Goal: Task Accomplishment & Management: Manage account settings

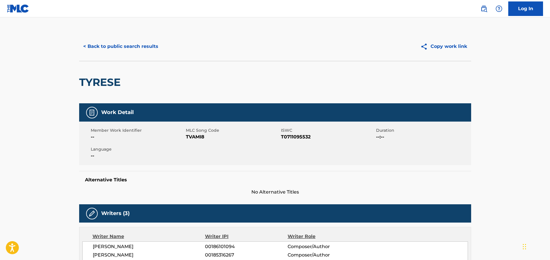
click at [136, 45] on button "< Back to public search results" at bounding box center [120, 46] width 83 height 14
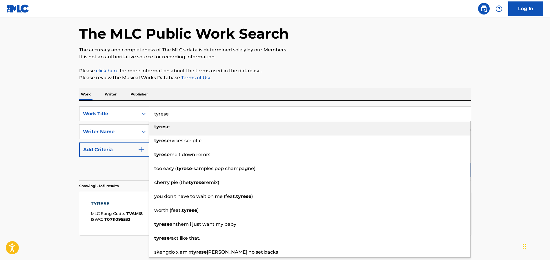
drag, startPoint x: 176, startPoint y: 115, endPoint x: 136, endPoint y: 113, distance: 40.1
click at [136, 113] on div "SearchWithCriteriad1b797b6-780c-41b3-8154-56046b8bb1bc Work Title tyrese tyrese…" at bounding box center [275, 113] width 392 height 14
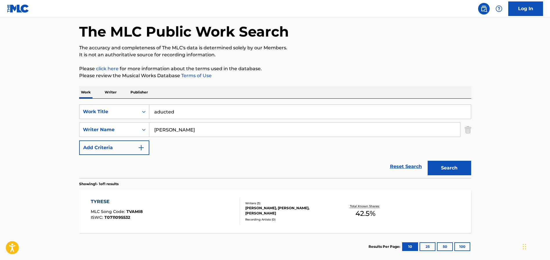
scroll to position [26, 0]
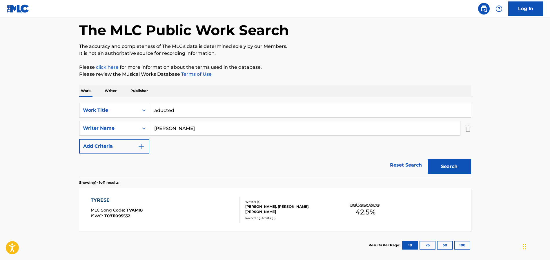
click at [157, 109] on input "aducted" at bounding box center [310, 110] width 322 height 14
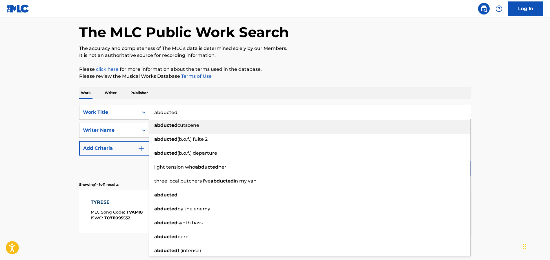
type input "abducted"
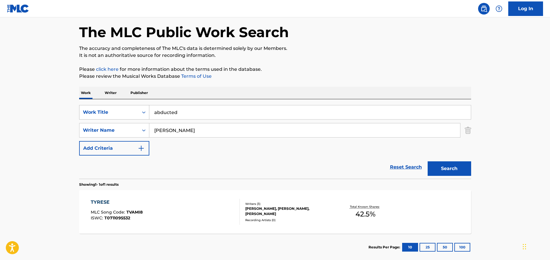
drag, startPoint x: 174, startPoint y: 131, endPoint x: 122, endPoint y: 118, distance: 53.4
click at [124, 119] on div "SearchWithCriteriad1b797b6-780c-41b3-8154-56046b8bb1bc Work Title abducted Sear…" at bounding box center [275, 130] width 392 height 50
type input "follin"
click at [444, 167] on button "Search" at bounding box center [449, 168] width 43 height 14
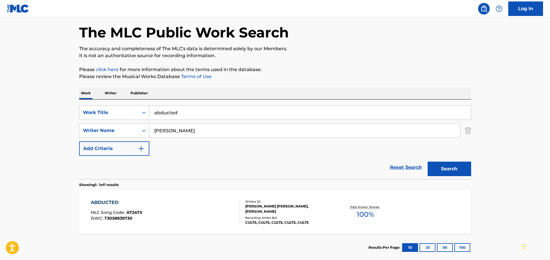
click at [109, 200] on div "ABDUCTED" at bounding box center [117, 202] width 52 height 7
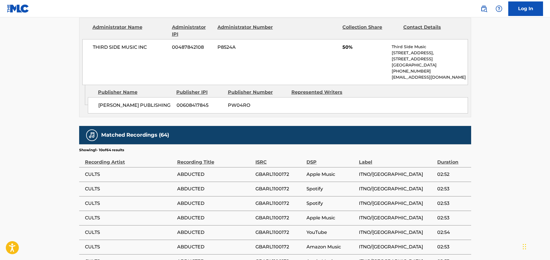
scroll to position [400, 0]
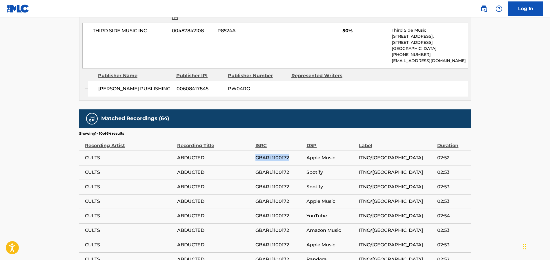
drag, startPoint x: 291, startPoint y: 161, endPoint x: 257, endPoint y: 161, distance: 33.9
click at [253, 160] on tr "CULTS ABDUCTED GBARL1100172 Apple Music ITNO/COLUMBIA 02:52" at bounding box center [275, 157] width 392 height 14
copy tr "GBARL1100172"
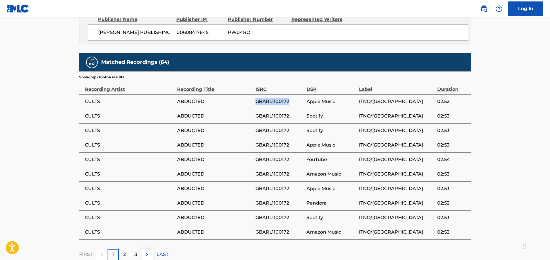
scroll to position [457, 0]
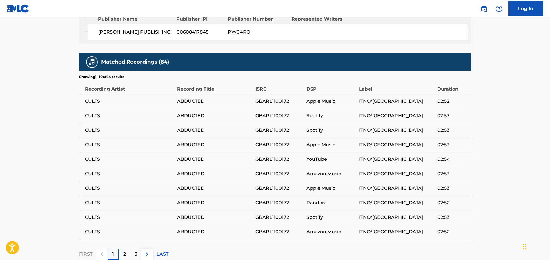
click at [285, 105] on span "GBARL1100172" at bounding box center [279, 101] width 48 height 7
drag, startPoint x: 291, startPoint y: 106, endPoint x: 255, endPoint y: 105, distance: 35.7
click at [254, 105] on tr "CULTS ABDUCTED GBARL1100172 Apple Music ITNO/COLUMBIA 02:52" at bounding box center [275, 101] width 392 height 14
copy tr "GBARL1100172"
click at [262, 119] on span "GBARL1100172" at bounding box center [279, 115] width 48 height 7
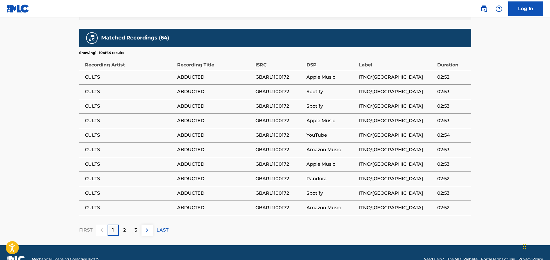
scroll to position [482, 0]
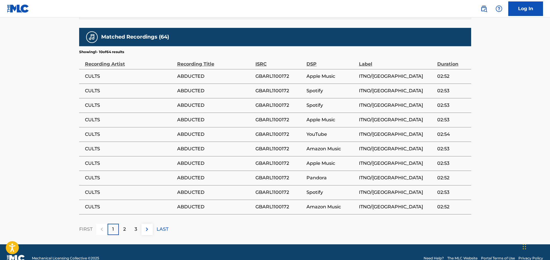
click at [147, 233] on img at bounding box center [147, 229] width 7 height 7
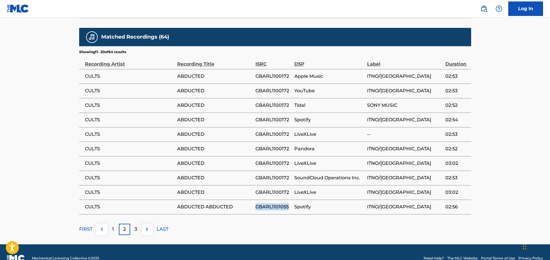
drag, startPoint x: 289, startPoint y: 213, endPoint x: 234, endPoint y: 214, distance: 55.1
click at [246, 214] on tr "CULTS ABDUCTED ABDUCTED GBARL1101055 Spotify ITNO/COLUMBIA 02:56" at bounding box center [275, 206] width 392 height 14
click at [146, 233] on img at bounding box center [147, 229] width 7 height 7
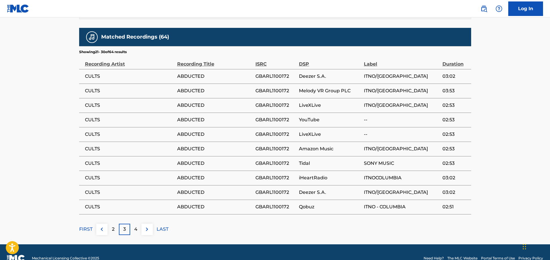
click at [145, 233] on img at bounding box center [147, 229] width 7 height 7
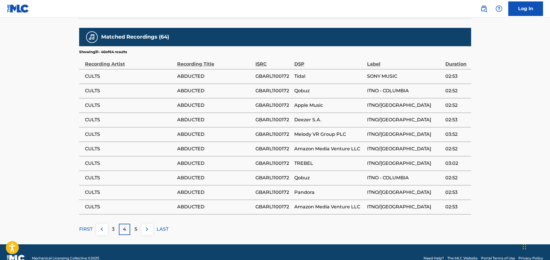
click at [147, 233] on img at bounding box center [147, 229] width 7 height 7
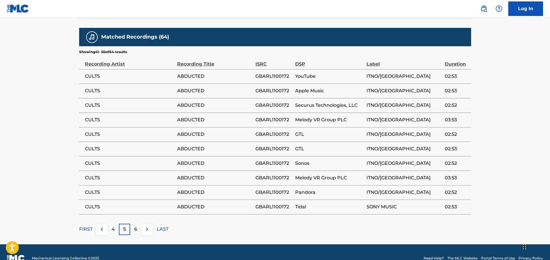
click at [145, 233] on img at bounding box center [147, 229] width 7 height 7
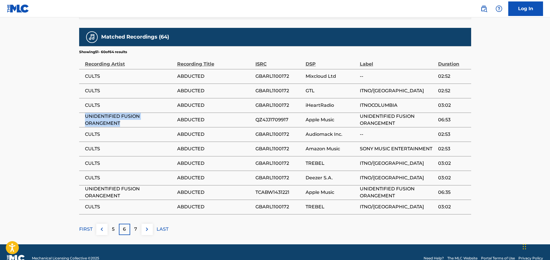
drag, startPoint x: 125, startPoint y: 128, endPoint x: 85, endPoint y: 124, distance: 40.4
click at [85, 124] on span "UNIDENTIFIED FUSION ORANGEMENT" at bounding box center [129, 120] width 89 height 14
click at [293, 123] on span "QZ4JJ1709917" at bounding box center [278, 119] width 47 height 7
drag, startPoint x: 293, startPoint y: 124, endPoint x: 253, endPoint y: 124, distance: 40.9
click at [253, 124] on tr "UNIDENTIFIED FUSION ORANGEMENT ABDUCTED QZ4JJ1709917 Apple Music UNIDENTIFIED F…" at bounding box center [275, 119] width 392 height 14
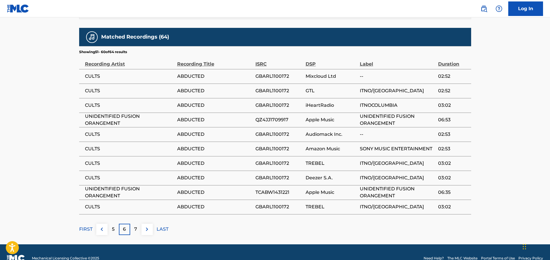
click at [288, 196] on span "TCABW1431221" at bounding box center [278, 192] width 47 height 7
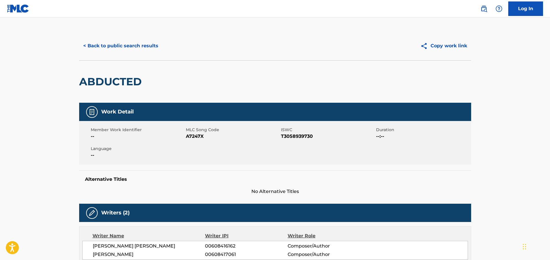
scroll to position [0, 0]
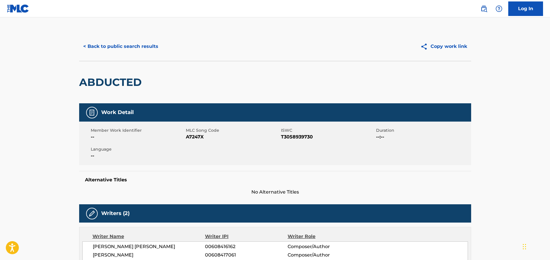
click at [525, 11] on link "Log In" at bounding box center [525, 8] width 35 height 14
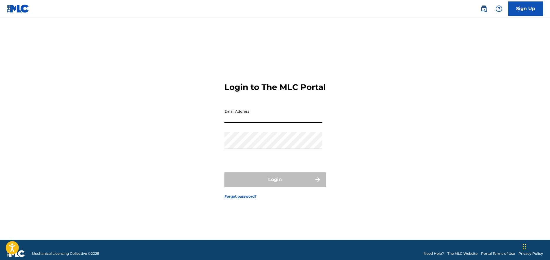
click at [278, 122] on input "Email Address" at bounding box center [273, 114] width 98 height 17
type input "[PERSON_NAME][EMAIL_ADDRESS][DOMAIN_NAME]"
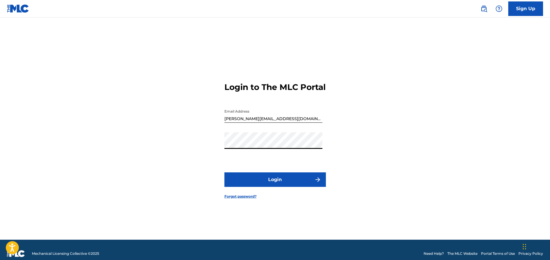
click at [279, 183] on button "Login" at bounding box center [274, 179] width 101 height 14
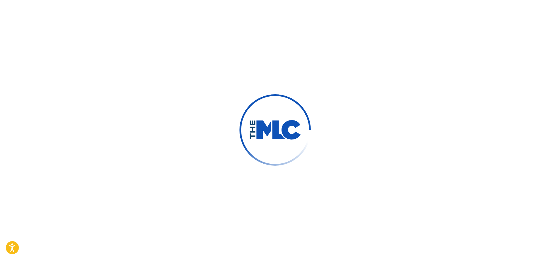
scroll to position [2, 0]
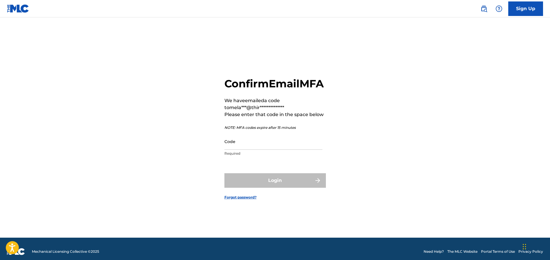
click at [233, 148] on input "Code" at bounding box center [273, 141] width 98 height 17
drag, startPoint x: 259, startPoint y: 148, endPoint x: 257, endPoint y: 145, distance: 3.3
click at [258, 146] on input "Code" at bounding box center [273, 141] width 98 height 17
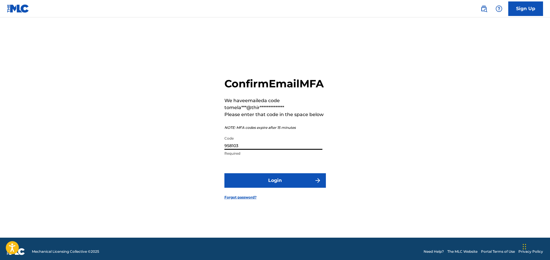
type input "958103"
click at [264, 188] on button "Login" at bounding box center [274, 180] width 101 height 14
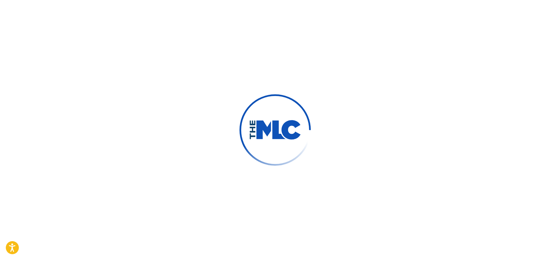
scroll to position [5, 0]
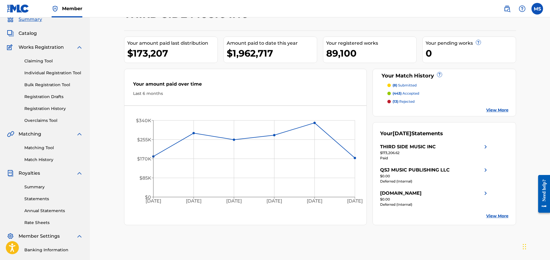
scroll to position [31, 0]
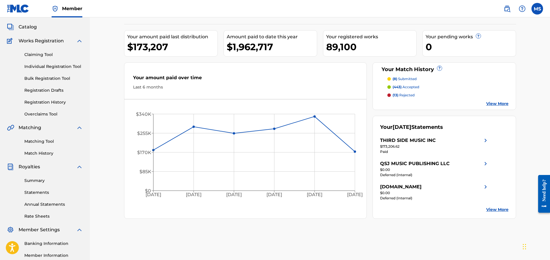
click at [37, 140] on link "Matching Tool" at bounding box center [53, 141] width 59 height 6
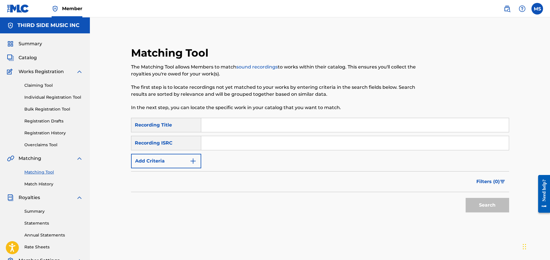
click at [219, 145] on input "Search Form" at bounding box center [355, 143] width 308 height 14
paste input "US-LYH-08-00205"
click at [495, 207] on button "Search" at bounding box center [487, 205] width 43 height 14
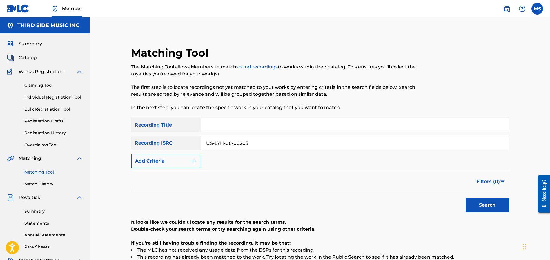
click at [235, 143] on input "US-LYH-08-00205" at bounding box center [355, 143] width 308 height 14
type input "USLYH0800205"
click at [466, 198] on button "Search" at bounding box center [487, 205] width 43 height 14
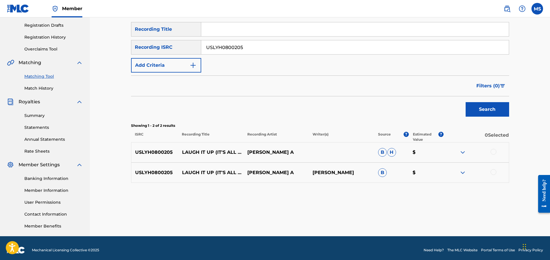
scroll to position [100, 0]
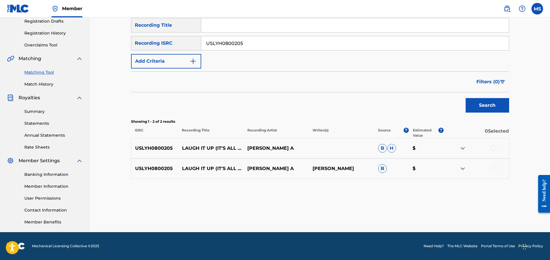
click at [494, 146] on div at bounding box center [494, 148] width 6 height 6
click at [494, 169] on div at bounding box center [494, 168] width 6 height 6
click at [408, 214] on button "Match 2 Groups" at bounding box center [407, 212] width 64 height 14
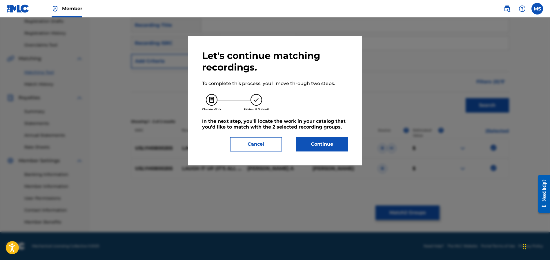
click at [326, 147] on button "Continue" at bounding box center [322, 144] width 52 height 14
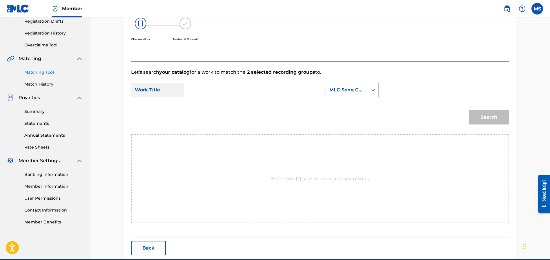
click at [236, 88] on input "Search Form" at bounding box center [249, 90] width 120 height 14
type input "laugh it"
click at [356, 89] on div "MLC Song Code" at bounding box center [346, 89] width 35 height 7
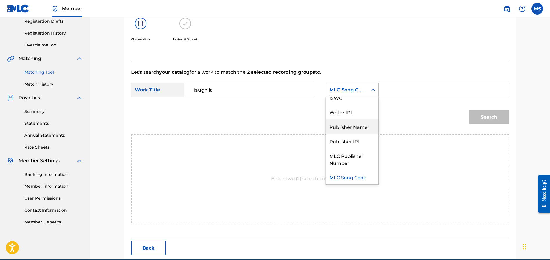
drag, startPoint x: 346, startPoint y: 125, endPoint x: 371, endPoint y: 109, distance: 29.8
click at [351, 122] on div "Publisher Name" at bounding box center [352, 126] width 52 height 14
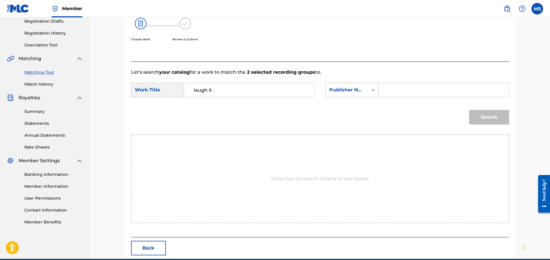
click at [394, 92] on input "Search Form" at bounding box center [444, 90] width 120 height 14
type input "hinky"
click at [469, 110] on button "Search" at bounding box center [489, 117] width 40 height 14
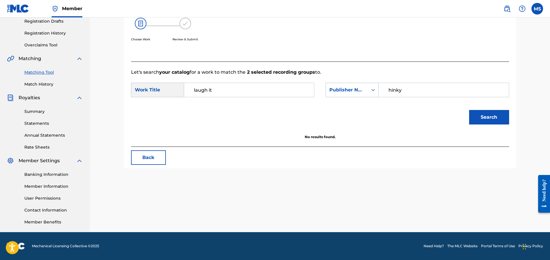
click at [239, 92] on input "laugh it" at bounding box center [249, 90] width 120 height 14
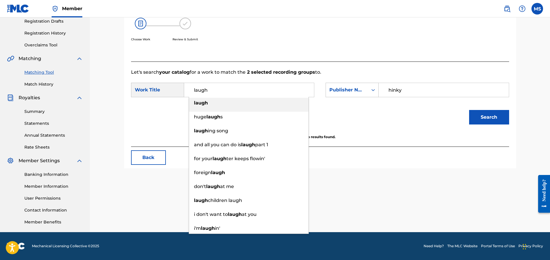
type input "laugh"
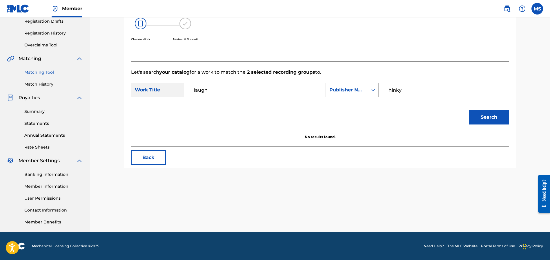
click at [491, 115] on button "Search" at bounding box center [489, 117] width 40 height 14
click at [493, 116] on button "Search" at bounding box center [489, 117] width 40 height 14
drag, startPoint x: 408, startPoint y: 93, endPoint x: 362, endPoint y: 88, distance: 46.7
click at [362, 88] on div "SearchWithCriteria8741d5ba-fc8e-4ddc-ab8a-336c59df7acc Publisher Name hinky" at bounding box center [417, 90] width 183 height 14
click at [221, 94] on input "laugh" at bounding box center [249, 90] width 120 height 14
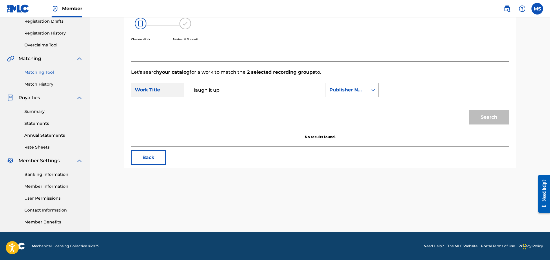
type input "laugh it up"
click at [388, 86] on input "Search Form" at bounding box center [444, 90] width 120 height 14
drag, startPoint x: 472, startPoint y: 111, endPoint x: 461, endPoint y: 110, distance: 11.4
click at [470, 111] on div "Search" at bounding box center [487, 115] width 43 height 23
click at [368, 89] on div "Search Form" at bounding box center [373, 90] width 10 height 10
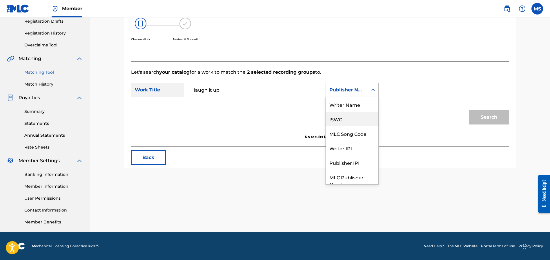
scroll to position [2, 0]
drag, startPoint x: 348, startPoint y: 104, endPoint x: 351, endPoint y: 102, distance: 4.0
click at [348, 103] on div "Writer Name" at bounding box center [352, 102] width 52 height 14
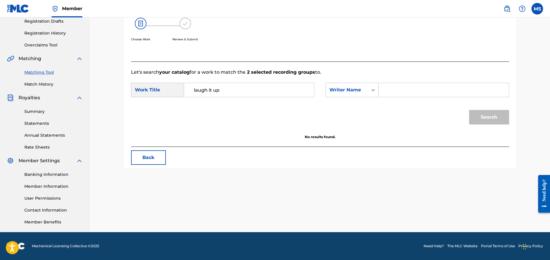
click at [393, 92] on input "Search Form" at bounding box center [444, 90] width 120 height 14
type input "dunlap"
click at [495, 121] on button "Search" at bounding box center [489, 117] width 40 height 14
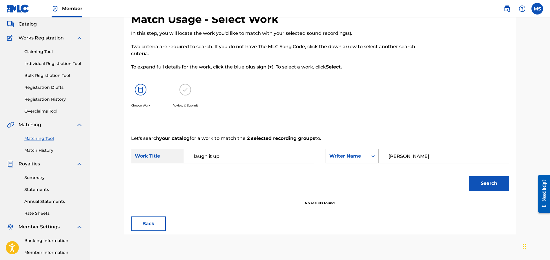
scroll to position [0, 0]
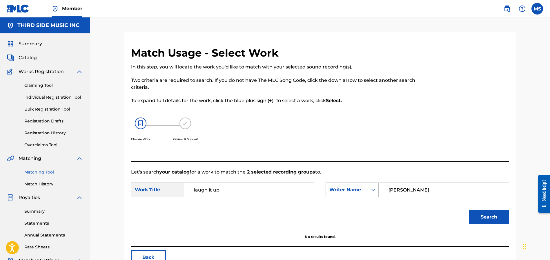
click at [32, 56] on span "Catalog" at bounding box center [28, 57] width 18 height 7
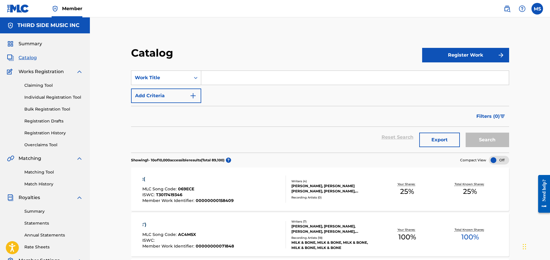
click at [212, 82] on input "Search Form" at bounding box center [355, 78] width 308 height 14
type input "laugh it up"
click at [488, 139] on button "Search" at bounding box center [487, 139] width 43 height 14
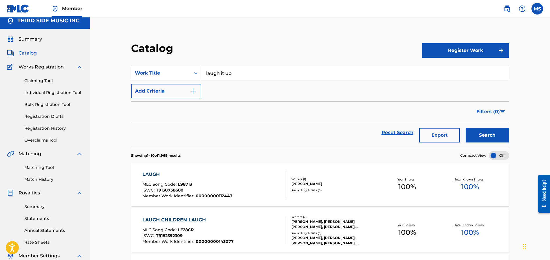
click at [32, 171] on div "Matching Tool Match History" at bounding box center [45, 169] width 76 height 25
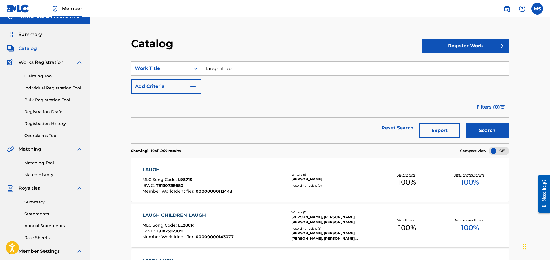
click at [36, 167] on div "Matching Tool Match History" at bounding box center [45, 164] width 76 height 25
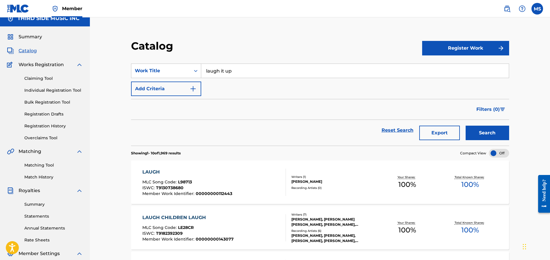
scroll to position [10, 0]
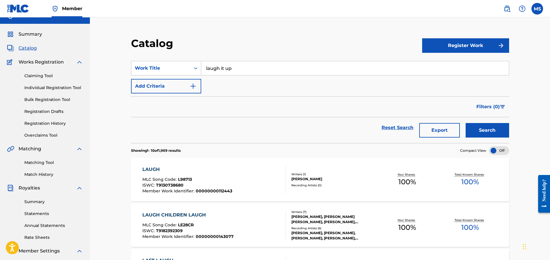
click at [39, 165] on link "Matching Tool" at bounding box center [53, 162] width 59 height 6
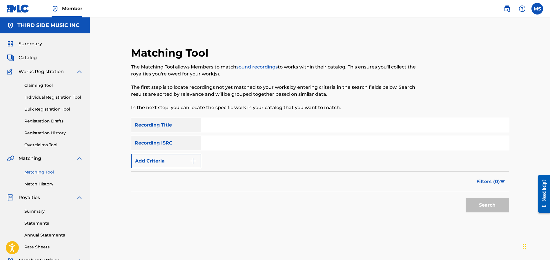
click at [196, 161] on img "Search Form" at bounding box center [193, 160] width 7 height 7
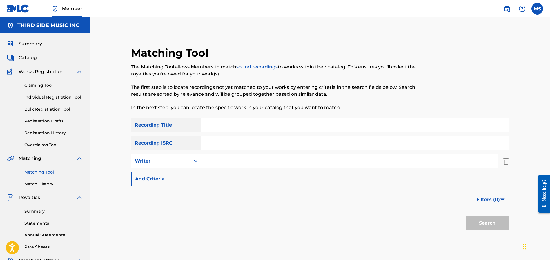
click at [198, 160] on icon "Search Form" at bounding box center [196, 161] width 6 height 6
drag, startPoint x: 188, startPoint y: 176, endPoint x: 200, endPoint y: 169, distance: 13.2
click at [188, 175] on div "Recording Artist" at bounding box center [166, 175] width 70 height 14
click at [220, 160] on input "Search Form" at bounding box center [349, 161] width 297 height 14
type input "Nova twins"
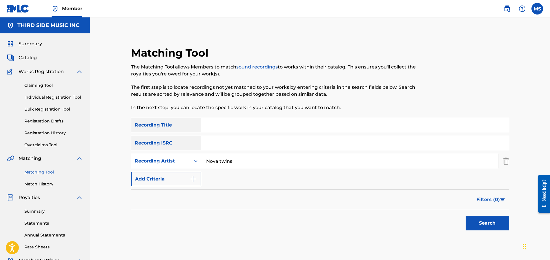
click at [466, 216] on button "Search" at bounding box center [487, 223] width 43 height 14
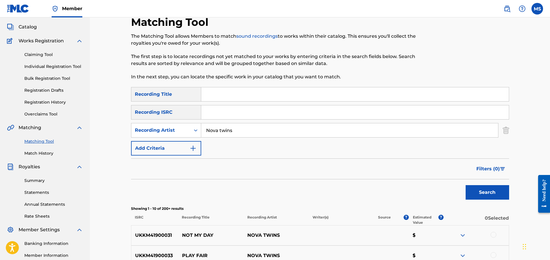
scroll to position [27, 0]
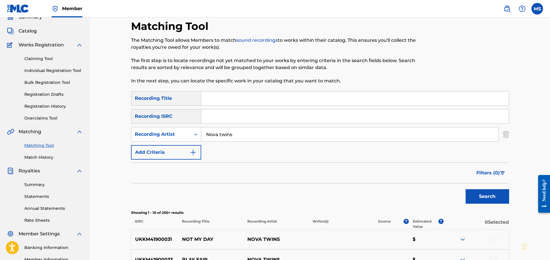
click at [221, 120] on input "Search Form" at bounding box center [355, 116] width 308 height 14
paste input "UK-KM4-19-00031"
click at [487, 196] on button "Search" at bounding box center [487, 196] width 43 height 14
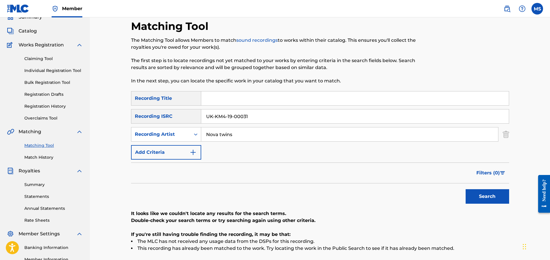
click at [233, 116] on input "UK-KM4-19-00031" at bounding box center [355, 116] width 308 height 14
type input "UKKM41900031"
click at [466, 189] on button "Search" at bounding box center [487, 196] width 43 height 14
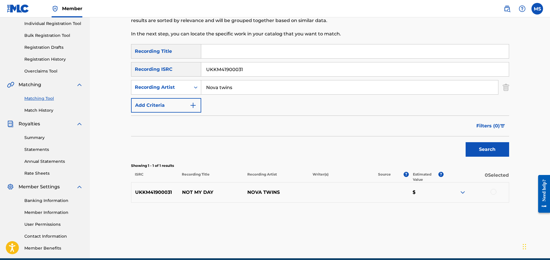
scroll to position [100, 0]
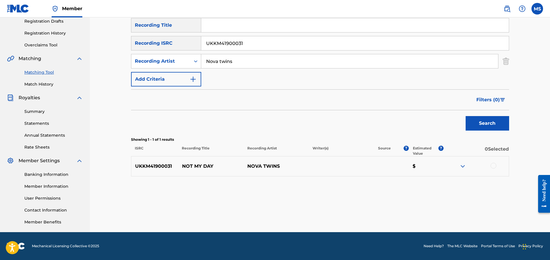
click at [493, 165] on div at bounding box center [494, 166] width 6 height 6
click at [410, 210] on button "Match 1 Group" at bounding box center [407, 212] width 64 height 14
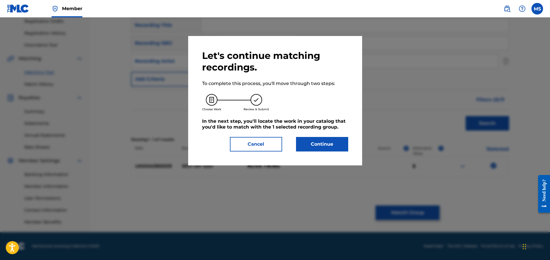
click at [326, 144] on button "Continue" at bounding box center [322, 144] width 52 height 14
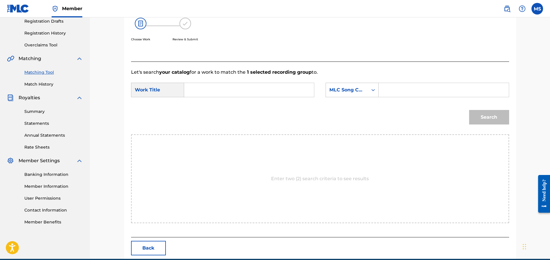
click at [238, 89] on input "Search Form" at bounding box center [249, 90] width 120 height 14
type input "not my day"
click at [356, 91] on div "MLC Song Code" at bounding box center [346, 89] width 35 height 7
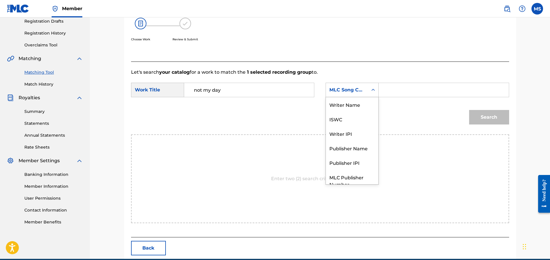
scroll to position [21, 0]
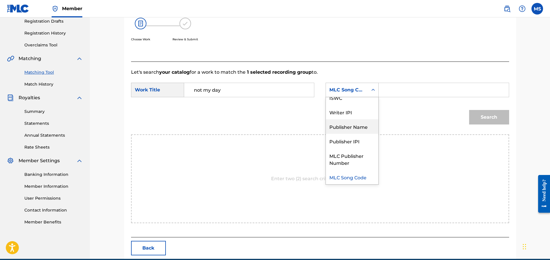
drag, startPoint x: 363, startPoint y: 128, endPoint x: 377, endPoint y: 112, distance: 21.1
click at [364, 127] on div "Publisher Name" at bounding box center [352, 126] width 52 height 14
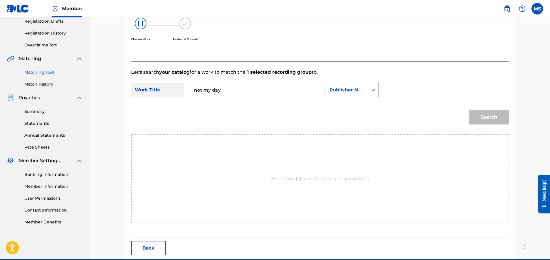
click at [390, 90] on input "Search Form" at bounding box center [444, 90] width 120 height 14
drag, startPoint x: 454, startPoint y: 68, endPoint x: 475, endPoint y: 90, distance: 31.0
click at [454, 68] on div "Let's search your catalog for a work to match the 1 selected recording group to…" at bounding box center [320, 149] width 378 height 176
click at [492, 118] on button "Search" at bounding box center [489, 117] width 40 height 14
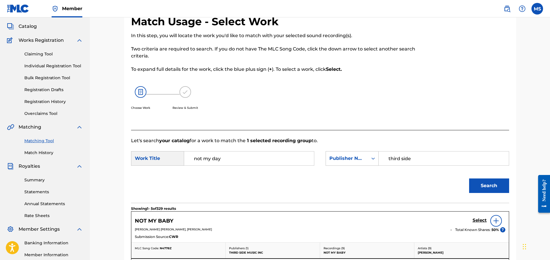
scroll to position [34, 0]
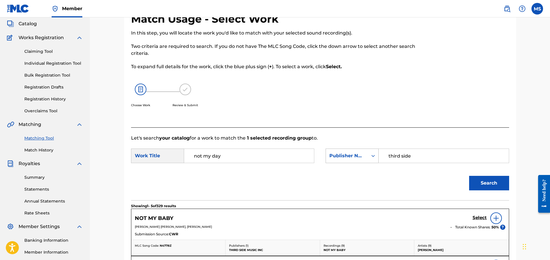
drag, startPoint x: 420, startPoint y: 156, endPoint x: 361, endPoint y: 150, distance: 59.4
click at [361, 150] on div "SearchWithCriteriaa192f8ce-d357-4b0d-9b77-c4047bc390d6 Publisher Name third side" at bounding box center [417, 155] width 183 height 14
type input "just isn't music"
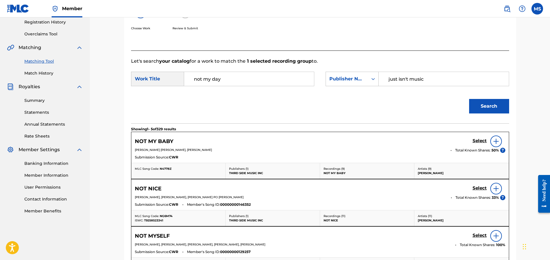
click at [490, 108] on button "Search" at bounding box center [489, 106] width 40 height 14
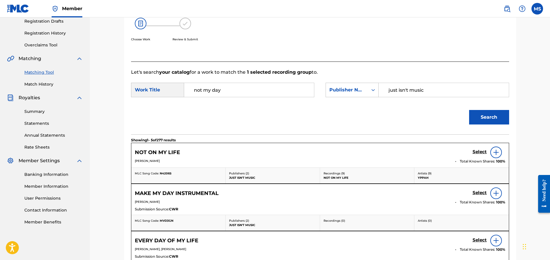
scroll to position [111, 0]
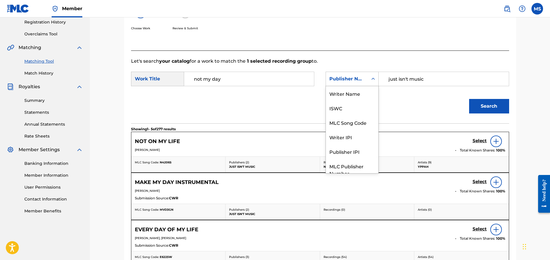
click at [351, 81] on div "Publisher Name" at bounding box center [346, 78] width 35 height 7
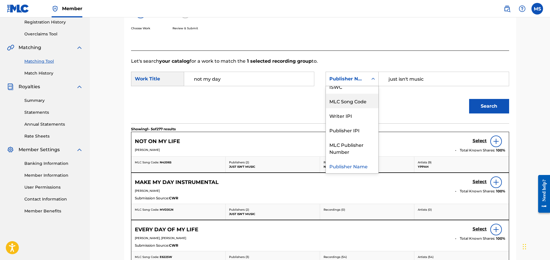
drag, startPoint x: 347, startPoint y: 99, endPoint x: 377, endPoint y: 93, distance: 31.4
click at [348, 99] on div "MLC Song Code" at bounding box center [352, 101] width 52 height 14
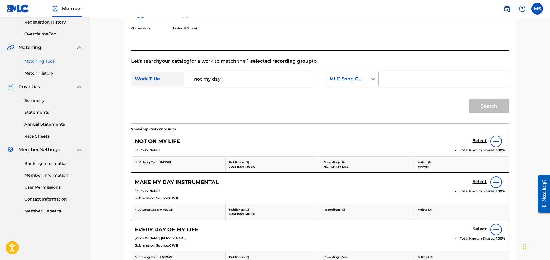
click at [407, 79] on input "Search Form" at bounding box center [444, 79] width 120 height 14
paste input "NC78XX"
type input "NC78XX"
click at [489, 112] on button "Search" at bounding box center [489, 106] width 40 height 14
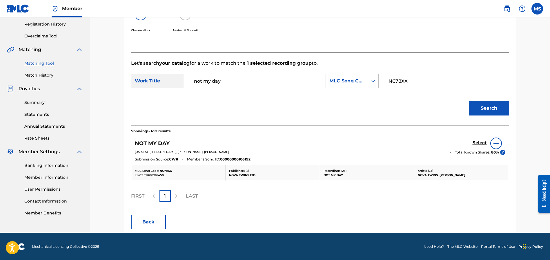
scroll to position [109, 0]
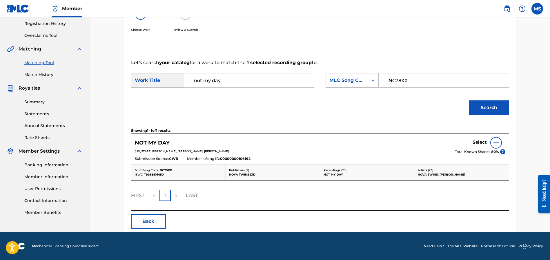
click at [495, 142] on img at bounding box center [496, 142] width 7 height 7
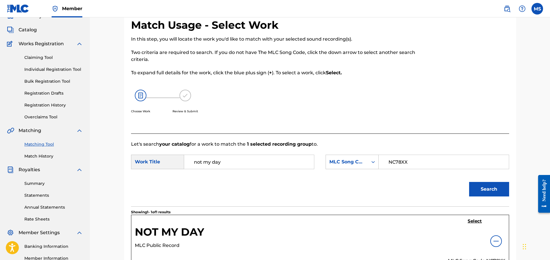
scroll to position [13, 0]
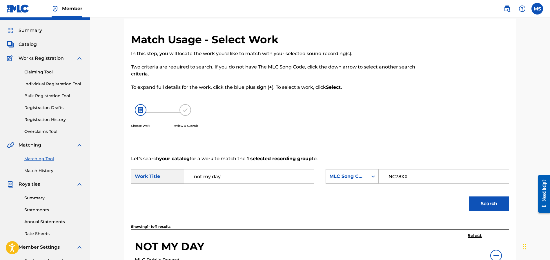
click at [474, 234] on h5 "Select" at bounding box center [475, 236] width 14 height 6
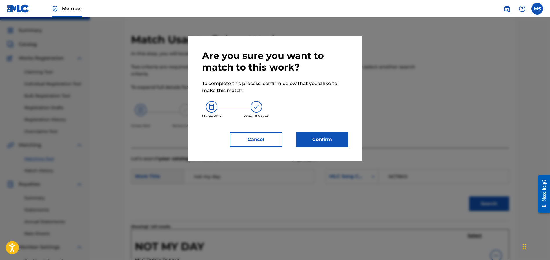
click at [327, 139] on button "Confirm" at bounding box center [322, 139] width 52 height 14
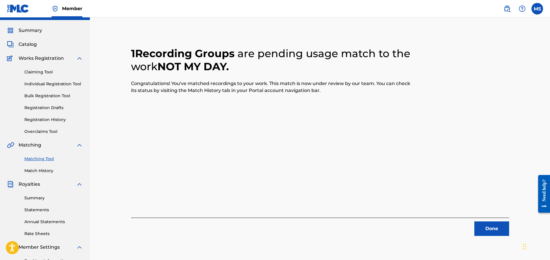
click at [486, 226] on button "Done" at bounding box center [491, 228] width 35 height 14
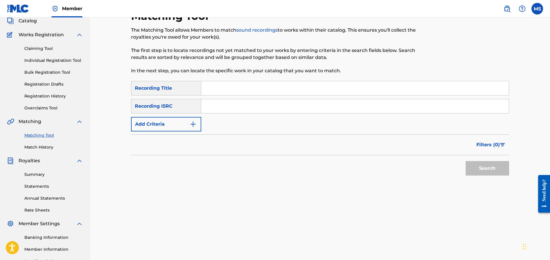
scroll to position [36, 0]
click at [186, 126] on button "Add Criteria" at bounding box center [166, 124] width 70 height 14
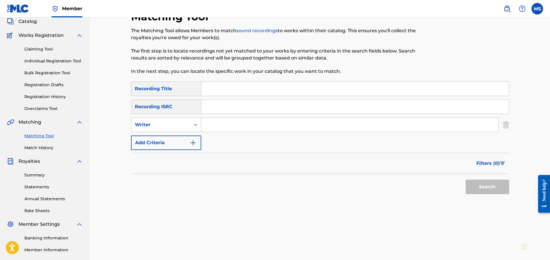
click at [217, 127] on input "Search Form" at bounding box center [349, 125] width 297 height 14
click at [192, 126] on div "Search Form" at bounding box center [195, 124] width 10 height 10
drag, startPoint x: 178, startPoint y: 139, endPoint x: 186, endPoint y: 132, distance: 11.3
click at [179, 137] on div "Recording Artist" at bounding box center [166, 139] width 70 height 14
click at [210, 126] on input "Search Form" at bounding box center [349, 125] width 297 height 14
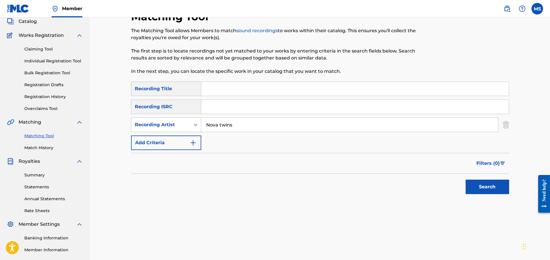
type input "Nova twins"
click at [466, 179] on button "Search" at bounding box center [487, 186] width 43 height 14
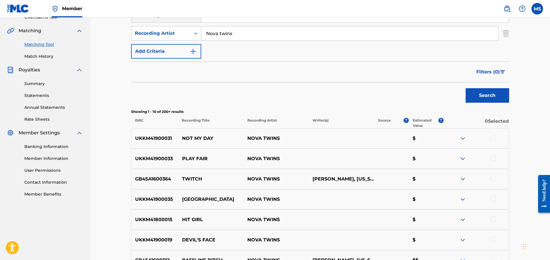
scroll to position [134, 0]
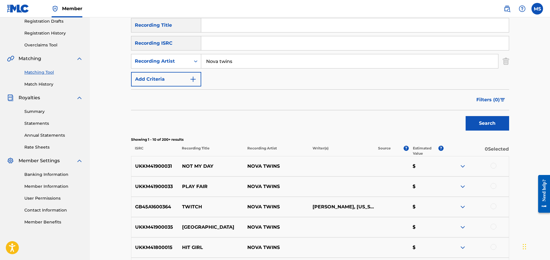
click at [37, 85] on link "Match History" at bounding box center [53, 84] width 59 height 6
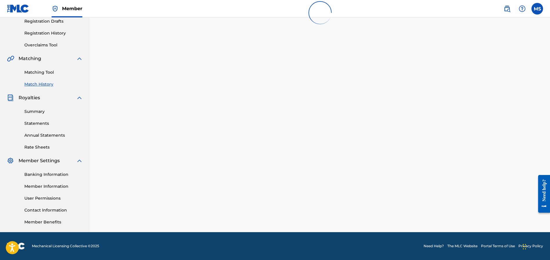
scroll to position [3, 0]
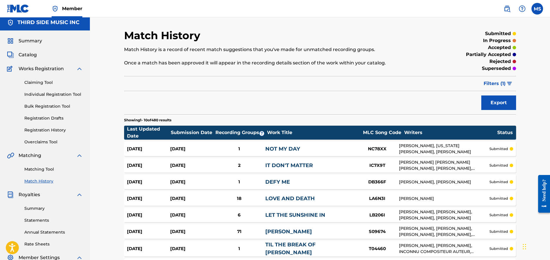
click at [41, 170] on link "Matching Tool" at bounding box center [53, 169] width 59 height 6
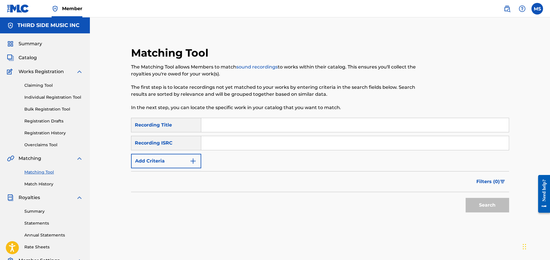
click at [175, 160] on button "Add Criteria" at bounding box center [166, 161] width 70 height 14
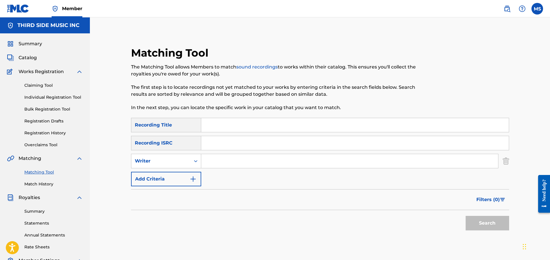
click at [216, 159] on input "Search Form" at bounding box center [349, 161] width 297 height 14
click at [191, 160] on div "Search Form" at bounding box center [195, 161] width 10 height 10
drag, startPoint x: 184, startPoint y: 176, endPoint x: 187, endPoint y: 175, distance: 3.8
click at [184, 176] on div "Recording Artist" at bounding box center [166, 175] width 70 height 14
click at [220, 158] on input "Search Form" at bounding box center [349, 161] width 297 height 14
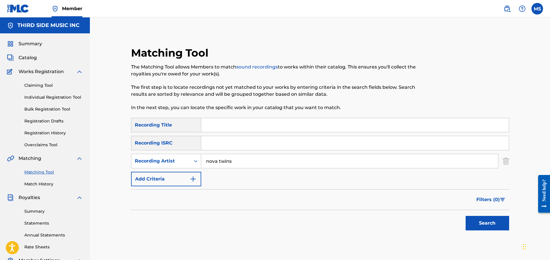
type input "nova twins"
click at [466, 216] on button "Search" at bounding box center [487, 223] width 43 height 14
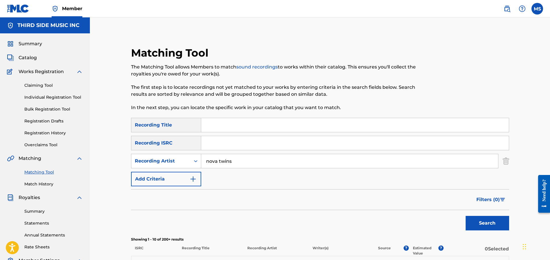
drag, startPoint x: 337, startPoint y: 94, endPoint x: 340, endPoint y: 93, distance: 3.2
click at [337, 93] on p "The first step is to locate recordings not yet matched to your works by enterin…" at bounding box center [276, 91] width 291 height 14
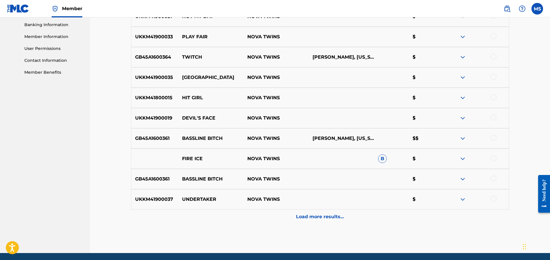
scroll to position [270, 0]
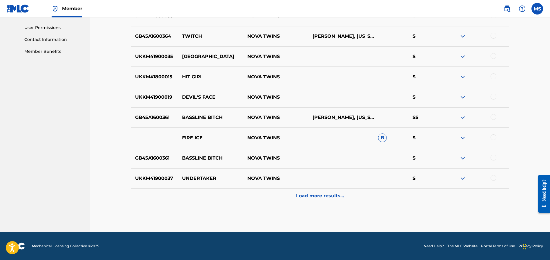
click at [324, 194] on p "Load more results..." at bounding box center [320, 195] width 48 height 7
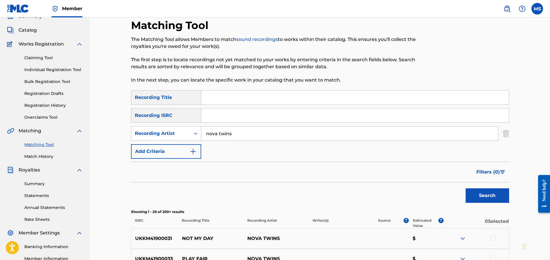
scroll to position [28, 0]
click at [502, 171] on img "Search Form" at bounding box center [502, 171] width 5 height 3
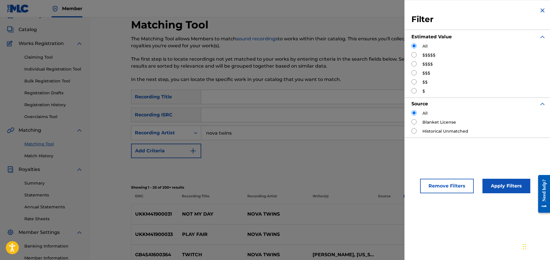
click at [414, 55] on input "Search Form" at bounding box center [413, 54] width 5 height 5
radio input "true"
click at [499, 187] on button "Apply Filters" at bounding box center [506, 186] width 48 height 14
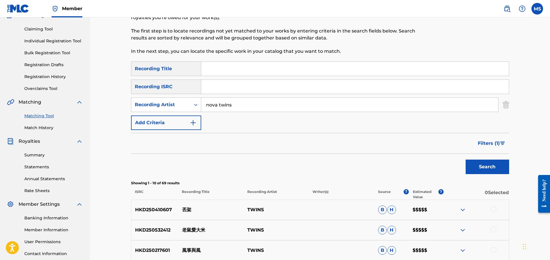
scroll to position [53, 0]
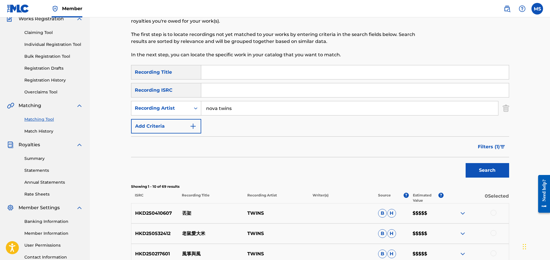
click at [502, 146] on img "Search Form" at bounding box center [502, 146] width 5 height 3
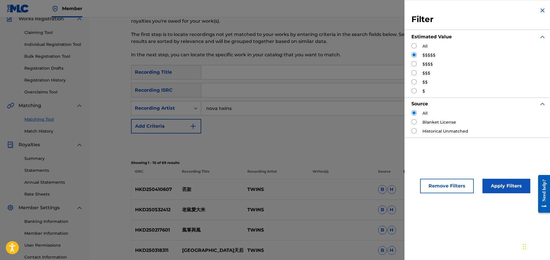
click at [415, 65] on input "Search Form" at bounding box center [413, 63] width 5 height 5
radio input "true"
click at [502, 186] on button "Apply Filters" at bounding box center [506, 186] width 48 height 14
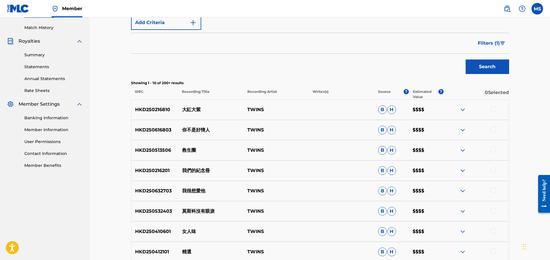
scroll to position [159, 0]
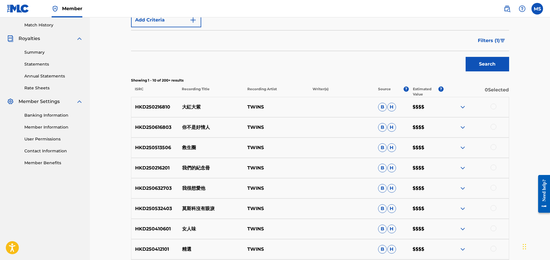
click at [502, 41] on img "Search Form" at bounding box center [502, 40] width 5 height 3
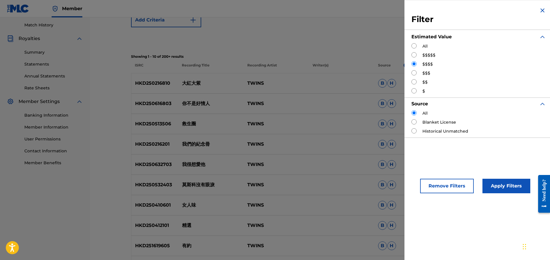
click at [420, 72] on div "$$$" at bounding box center [478, 73] width 135 height 6
click at [414, 73] on input "Search Form" at bounding box center [413, 72] width 5 height 5
radio input "true"
click at [497, 188] on button "Apply Filters" at bounding box center [506, 186] width 48 height 14
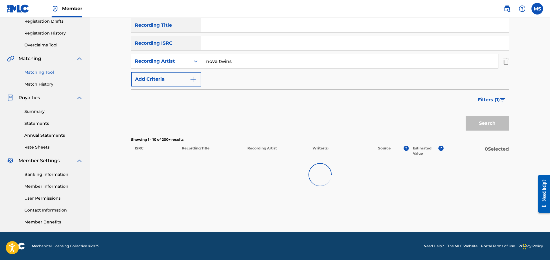
scroll to position [100, 0]
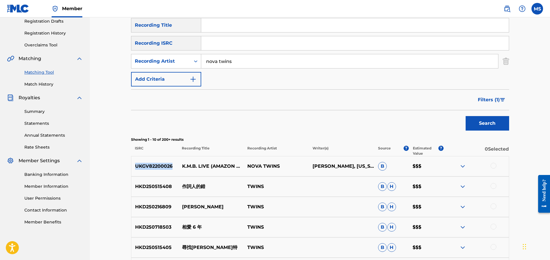
drag, startPoint x: 172, startPoint y: 166, endPoint x: 134, endPoint y: 165, distance: 38.0
click at [133, 165] on p "UKGV82200026" at bounding box center [154, 166] width 47 height 7
copy p "UKGV82200026"
click at [463, 165] on img at bounding box center [462, 166] width 7 height 7
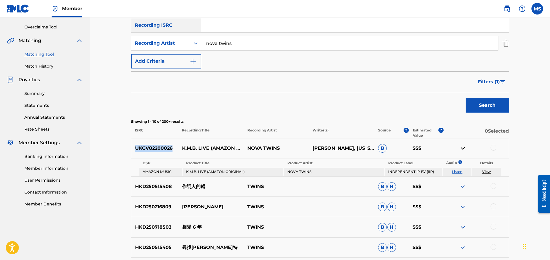
scroll to position [117, 0]
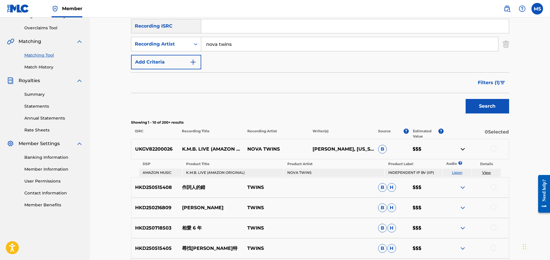
click at [491, 148] on div at bounding box center [494, 149] width 6 height 6
click at [416, 216] on button "Match 1 Group" at bounding box center [407, 212] width 64 height 14
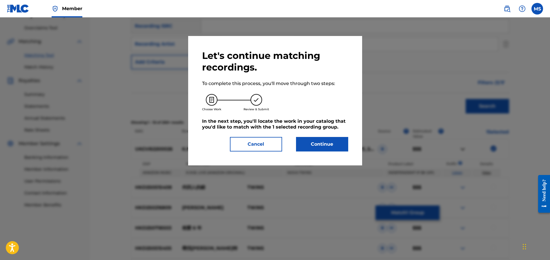
click at [318, 148] on button "Continue" at bounding box center [322, 144] width 52 height 14
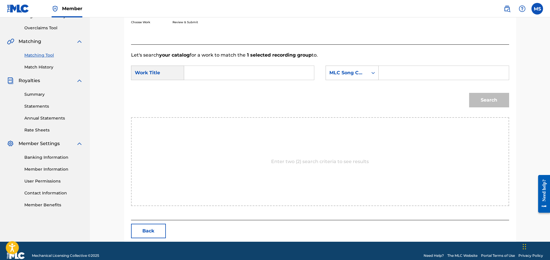
click at [401, 71] on input "Search Form" at bounding box center [444, 73] width 120 height 14
paste input "KE8JCG"
type input "KE8JCG"
click at [270, 71] on input "Search Form" at bounding box center [249, 73] width 120 height 14
type input "k.m.b."
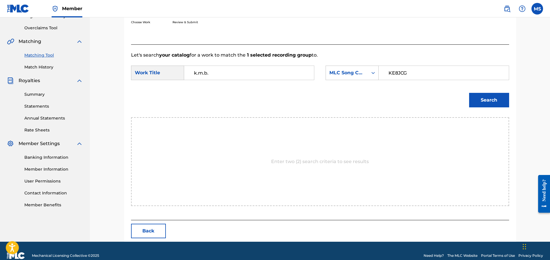
click at [494, 101] on button "Search" at bounding box center [489, 100] width 40 height 14
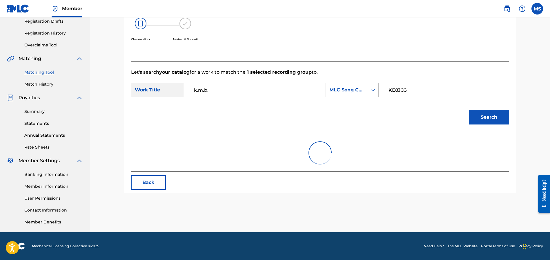
scroll to position [109, 0]
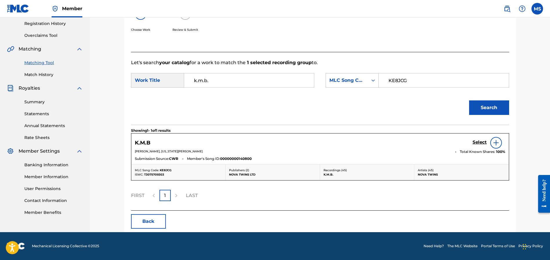
click at [497, 144] on img at bounding box center [496, 142] width 7 height 7
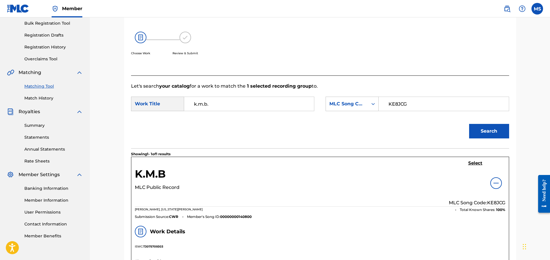
scroll to position [77, 0]
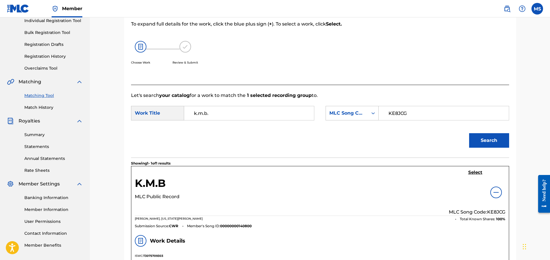
click at [473, 172] on h5 "Select" at bounding box center [475, 173] width 14 height 6
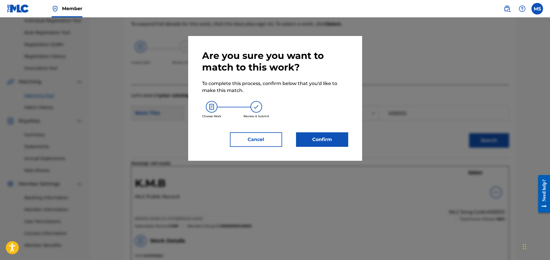
click at [323, 142] on button "Confirm" at bounding box center [322, 139] width 52 height 14
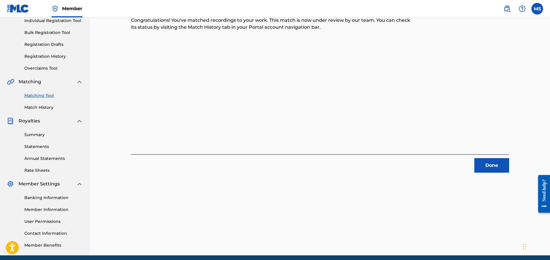
click at [488, 168] on button "Done" at bounding box center [491, 165] width 35 height 14
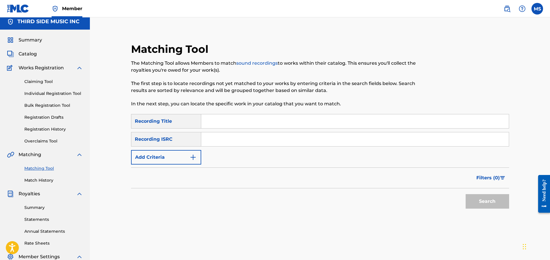
scroll to position [0, 0]
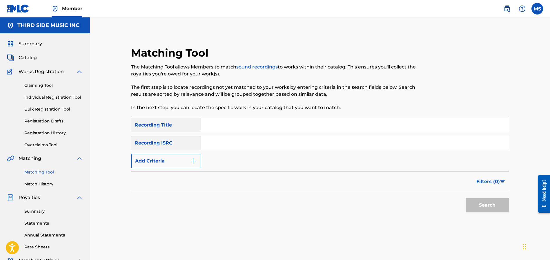
click at [186, 159] on button "Add Criteria" at bounding box center [166, 161] width 70 height 14
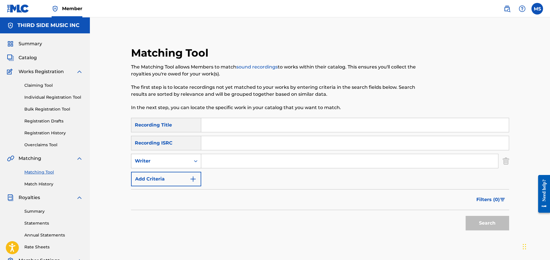
click at [193, 160] on icon "Search Form" at bounding box center [196, 161] width 6 height 6
click at [177, 177] on div "Recording Artist" at bounding box center [166, 175] width 70 height 14
click at [213, 158] on input "Search Form" at bounding box center [349, 161] width 297 height 14
type input "surf curse"
click at [466, 216] on button "Search" at bounding box center [487, 223] width 43 height 14
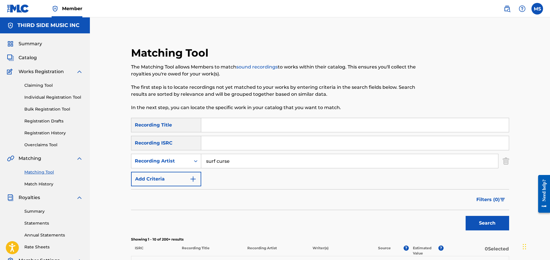
click at [219, 126] on input "Search Form" at bounding box center [355, 125] width 308 height 14
type input "freaks"
click at [466, 216] on button "Search" at bounding box center [487, 223] width 43 height 14
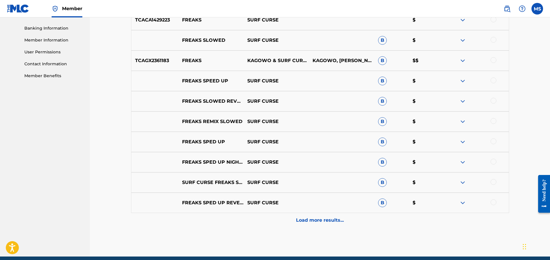
scroll to position [247, 0]
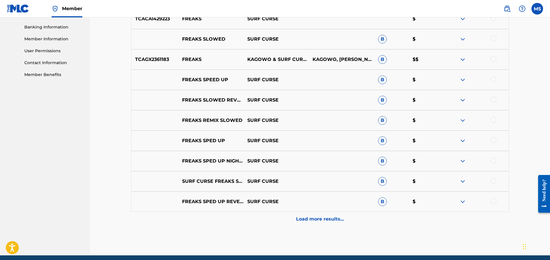
click at [330, 215] on div "Load more results..." at bounding box center [320, 219] width 378 height 14
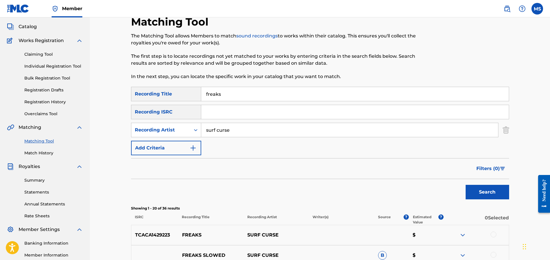
scroll to position [28, 0]
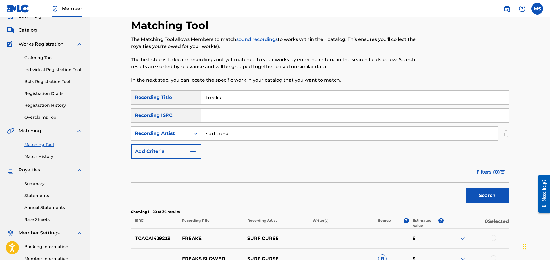
click at [503, 171] on img "Search Form" at bounding box center [502, 171] width 5 height 3
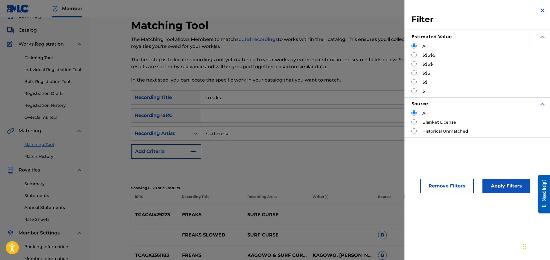
click at [413, 54] on input "Search Form" at bounding box center [413, 54] width 5 height 5
radio input "true"
click at [506, 185] on button "Apply Filters" at bounding box center [506, 186] width 48 height 14
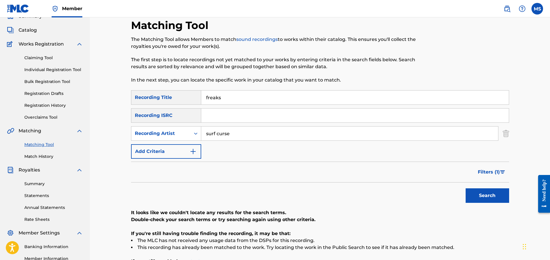
click at [501, 170] on img "Search Form" at bounding box center [502, 171] width 5 height 3
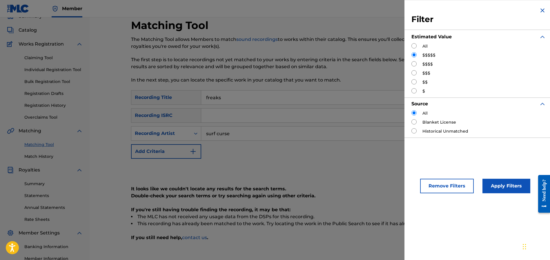
click at [424, 66] on label "$$$$" at bounding box center [427, 64] width 10 height 6
drag, startPoint x: 414, startPoint y: 63, endPoint x: 418, endPoint y: 66, distance: 4.2
click at [415, 63] on input "Search Form" at bounding box center [413, 63] width 5 height 5
radio input "true"
click at [501, 184] on button "Apply Filters" at bounding box center [506, 186] width 48 height 14
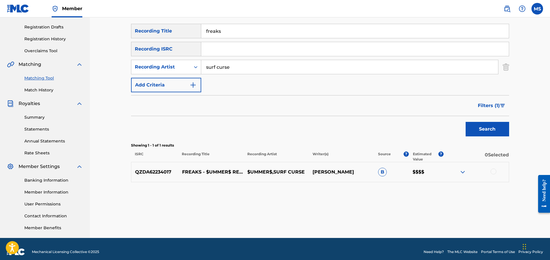
scroll to position [100, 0]
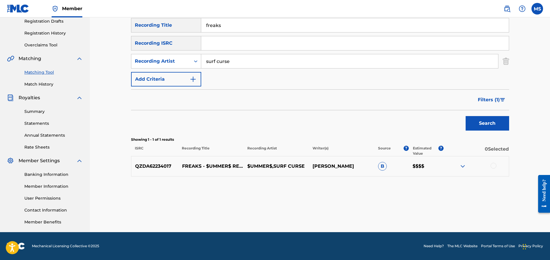
click at [461, 167] on img at bounding box center [462, 166] width 7 height 7
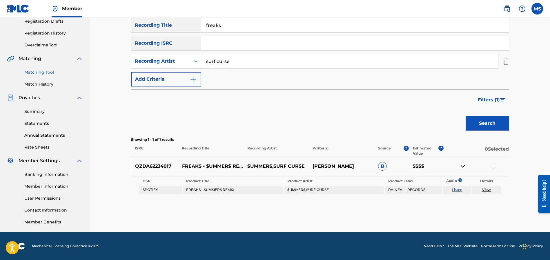
click at [503, 100] on img "Search Form" at bounding box center [502, 99] width 5 height 3
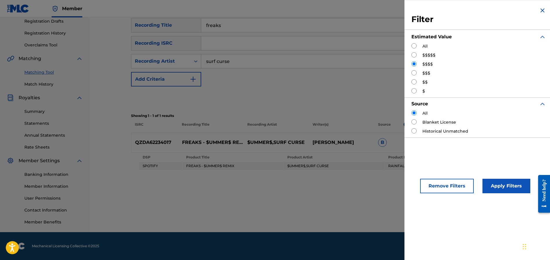
click at [413, 74] on input "Search Form" at bounding box center [413, 72] width 5 height 5
radio input "true"
click at [497, 187] on button "Apply Filters" at bounding box center [506, 186] width 48 height 14
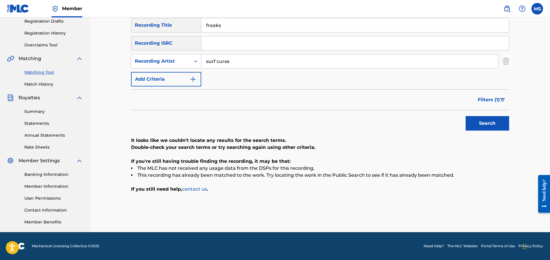
click at [504, 99] on img "Search Form" at bounding box center [502, 99] width 5 height 3
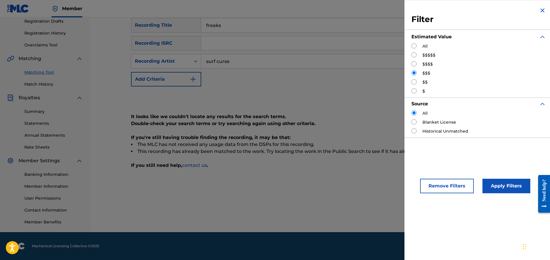
drag, startPoint x: 414, startPoint y: 81, endPoint x: 420, endPoint y: 84, distance: 6.0
click at [414, 81] on input "Search Form" at bounding box center [413, 81] width 5 height 5
radio input "true"
click at [497, 185] on button "Apply Filters" at bounding box center [506, 186] width 48 height 14
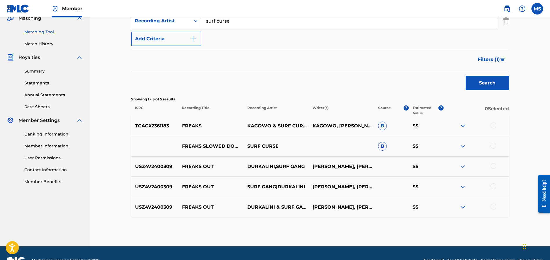
scroll to position [154, 0]
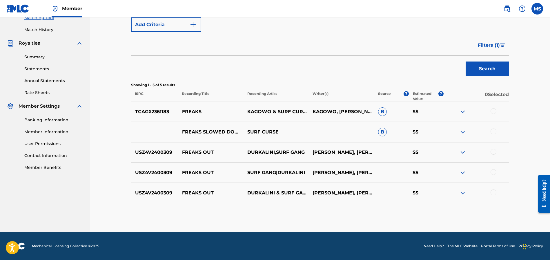
click at [464, 111] on img at bounding box center [462, 111] width 7 height 7
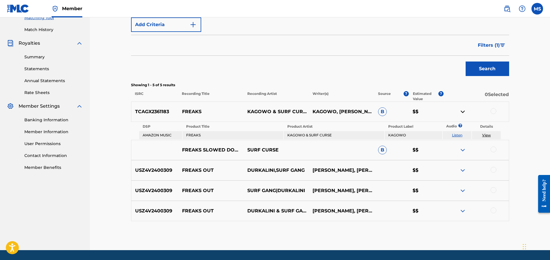
click at [463, 151] on img at bounding box center [462, 149] width 7 height 7
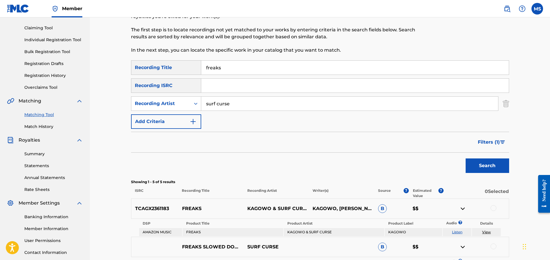
scroll to position [47, 0]
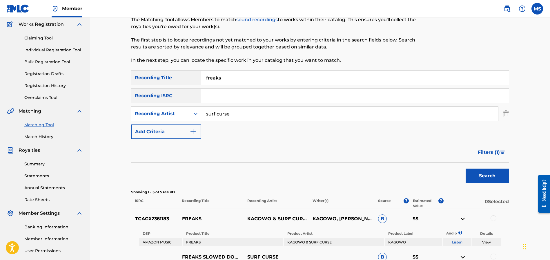
click at [500, 152] on img "Search Form" at bounding box center [502, 151] width 5 height 3
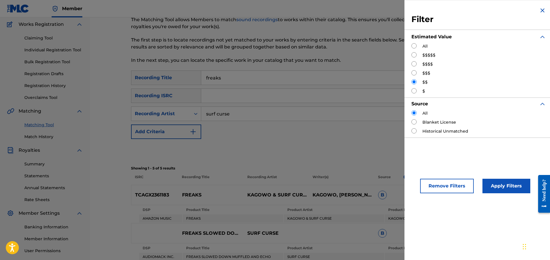
click at [415, 91] on input "Search Form" at bounding box center [413, 90] width 5 height 5
radio input "true"
click at [496, 183] on button "Apply Filters" at bounding box center [506, 186] width 48 height 14
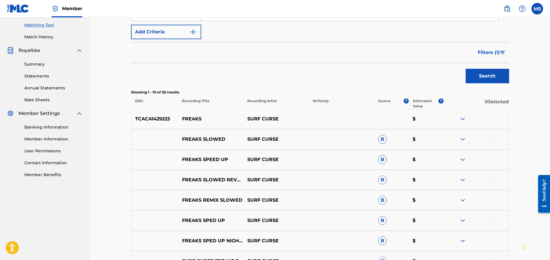
scroll to position [154, 0]
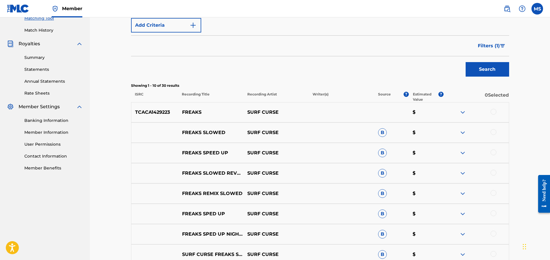
click at [462, 111] on img at bounding box center [462, 112] width 7 height 7
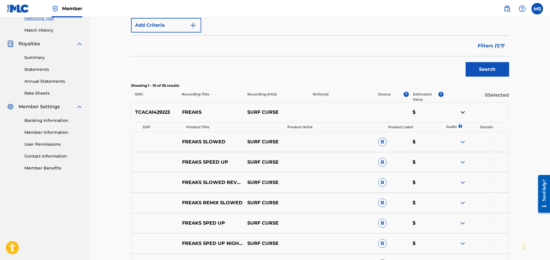
click at [463, 111] on img at bounding box center [462, 112] width 7 height 7
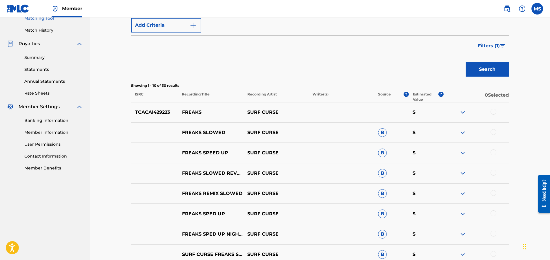
click at [462, 132] on img at bounding box center [462, 132] width 7 height 7
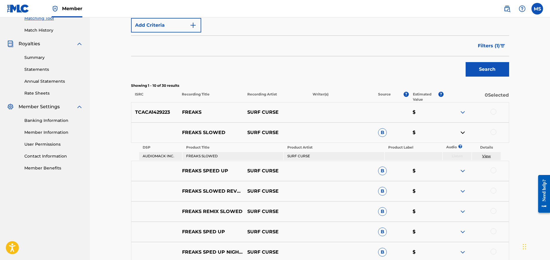
click at [463, 169] on img at bounding box center [462, 170] width 7 height 7
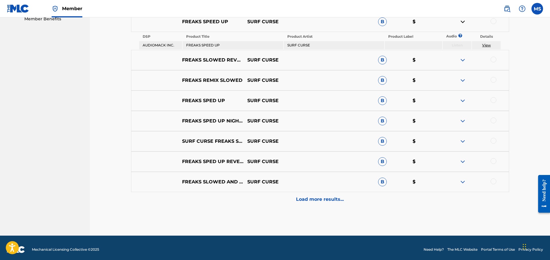
scroll to position [306, 0]
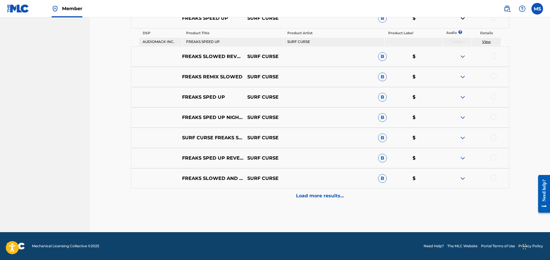
click at [463, 117] on img at bounding box center [462, 117] width 7 height 7
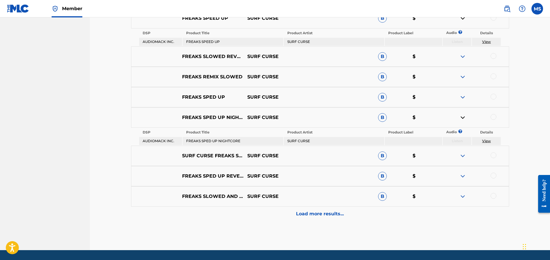
click at [462, 115] on img at bounding box center [462, 117] width 7 height 7
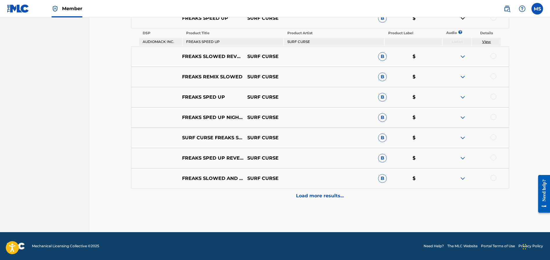
click at [461, 155] on img at bounding box center [462, 158] width 7 height 7
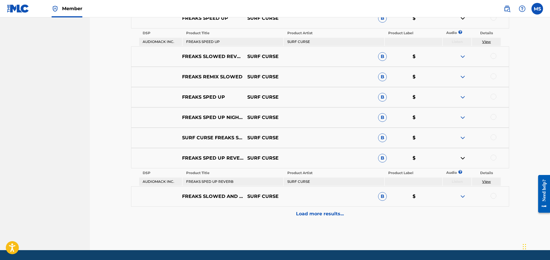
click at [462, 158] on img at bounding box center [462, 158] width 7 height 7
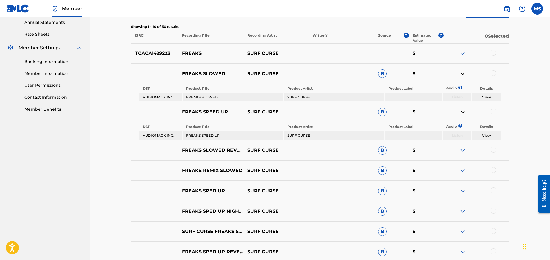
scroll to position [255, 0]
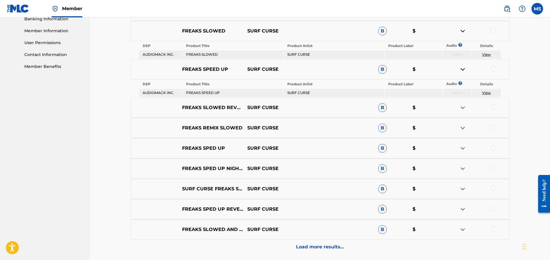
click at [463, 69] on img at bounding box center [462, 69] width 7 height 7
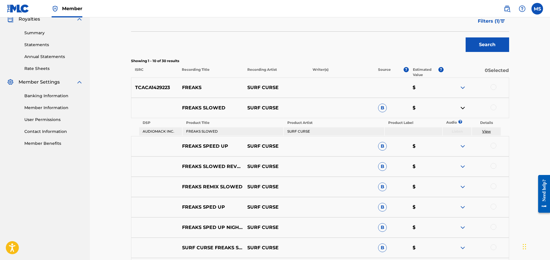
scroll to position [168, 0]
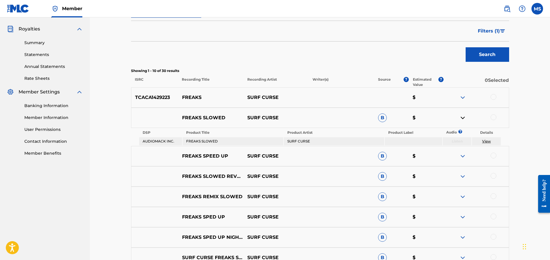
click at [462, 99] on img at bounding box center [462, 97] width 7 height 7
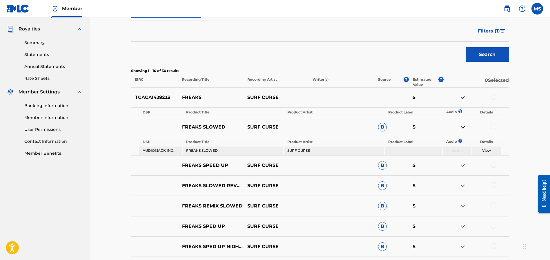
click at [461, 126] on img at bounding box center [462, 127] width 7 height 7
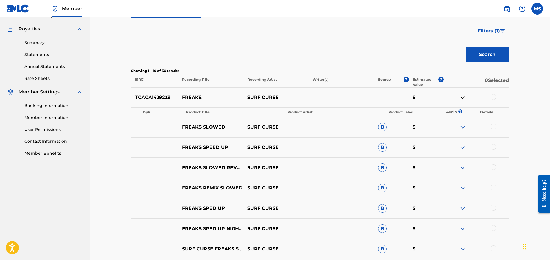
click at [461, 97] on img at bounding box center [462, 97] width 7 height 7
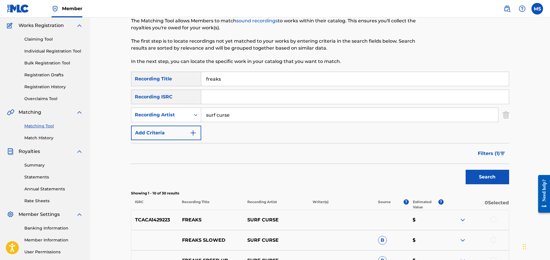
scroll to position [0, 0]
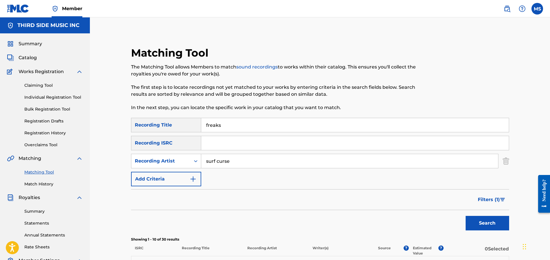
drag, startPoint x: 225, startPoint y: 126, endPoint x: 188, endPoint y: 121, distance: 37.1
click at [190, 122] on div "SearchWithCriteria795423aa-7eaa-49eb-a67e-c469742c4df9 Recording Title freaks" at bounding box center [320, 125] width 378 height 14
type input "disco"
click at [466, 216] on button "Search" at bounding box center [487, 223] width 43 height 14
drag, startPoint x: 215, startPoint y: 120, endPoint x: 190, endPoint y: 117, distance: 25.3
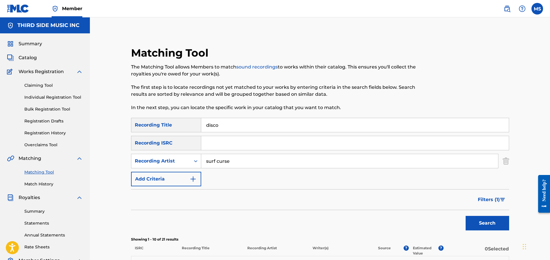
click at [190, 118] on div "SearchWithCriteria795423aa-7eaa-49eb-a67e-c469742c4df9 Recording Title disco" at bounding box center [320, 125] width 378 height 14
click at [217, 146] on input "Search Form" at bounding box center [355, 143] width 308 height 14
paste input "US-A2Z-14-10818"
drag, startPoint x: 505, startPoint y: 162, endPoint x: 484, endPoint y: 161, distance: 20.9
click at [505, 162] on img "Search Form" at bounding box center [506, 161] width 6 height 14
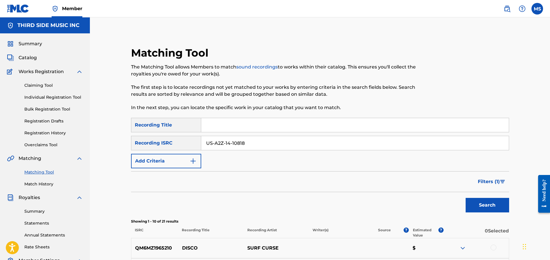
click at [230, 143] on input "US-A2Z-14-10818" at bounding box center [355, 143] width 308 height 14
type input "USA2Z1410818"
click at [466, 198] on button "Search" at bounding box center [487, 205] width 43 height 14
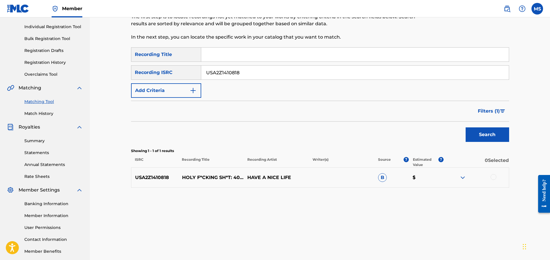
scroll to position [70, 0]
click at [464, 178] on img at bounding box center [462, 178] width 7 height 7
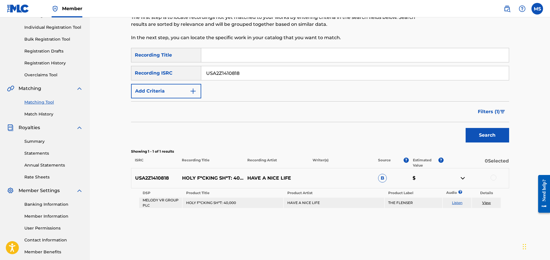
click at [496, 178] on div at bounding box center [494, 178] width 6 height 6
click at [410, 209] on button "Match 1 Group" at bounding box center [407, 212] width 64 height 14
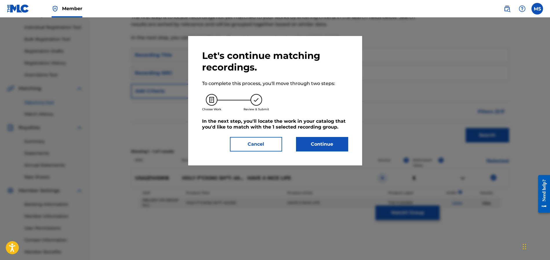
click at [260, 150] on button "Cancel" at bounding box center [256, 144] width 52 height 14
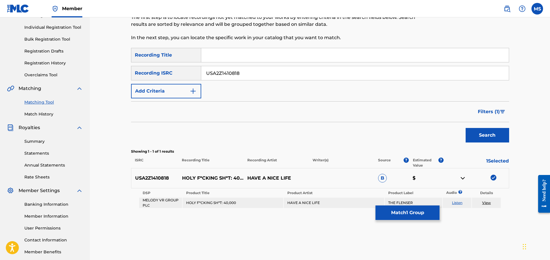
drag, startPoint x: 246, startPoint y: 70, endPoint x: 213, endPoint y: 74, distance: 33.2
click at [186, 70] on div "SearchWithCriteriabc2a2e10-05cf-45fc-8fd3-75a4c167f2de Recording ISRC USA2Z1410…" at bounding box center [320, 73] width 378 height 14
drag, startPoint x: 246, startPoint y: 74, endPoint x: 207, endPoint y: 73, distance: 39.1
click at [202, 72] on input "USA2Z1410818" at bounding box center [355, 73] width 308 height 14
click at [484, 138] on button "Search" at bounding box center [487, 135] width 43 height 14
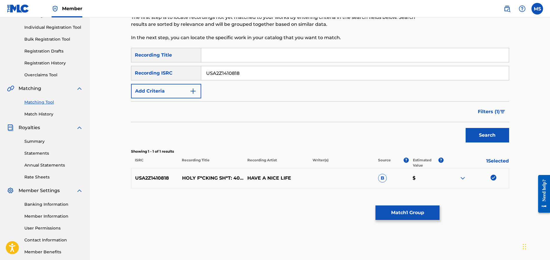
click at [461, 177] on img at bounding box center [462, 178] width 7 height 7
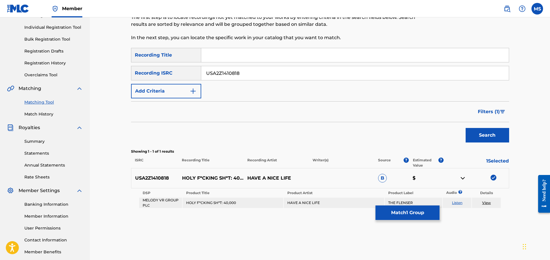
click at [463, 177] on img at bounding box center [462, 178] width 7 height 7
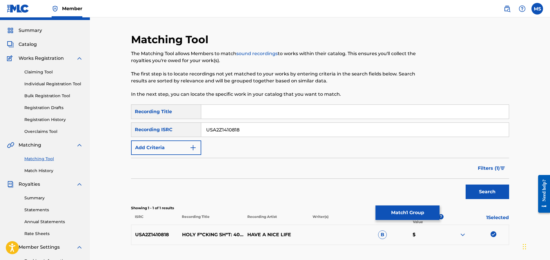
scroll to position [16, 0]
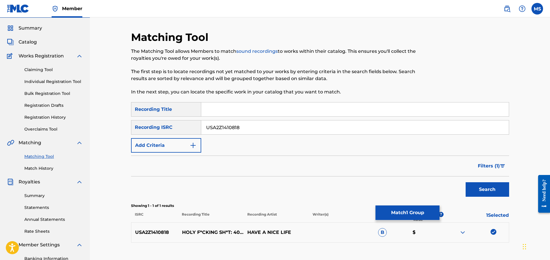
click at [214, 109] on input "Search Form" at bounding box center [355, 109] width 308 height 14
type input "funk bad do"
click at [466, 182] on button "Search" at bounding box center [487, 189] width 43 height 14
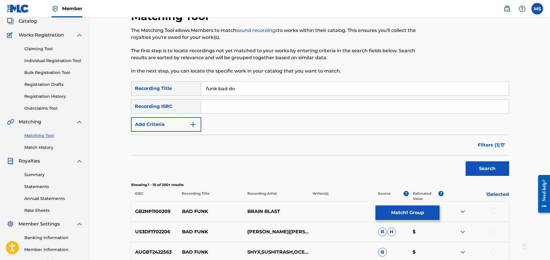
scroll to position [30, 0]
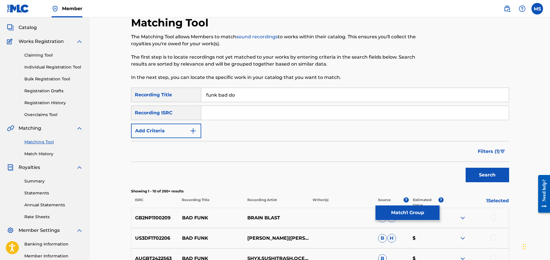
click at [246, 96] on input "funk bad do" at bounding box center [355, 95] width 308 height 14
click at [466, 168] on button "Search" at bounding box center [487, 175] width 43 height 14
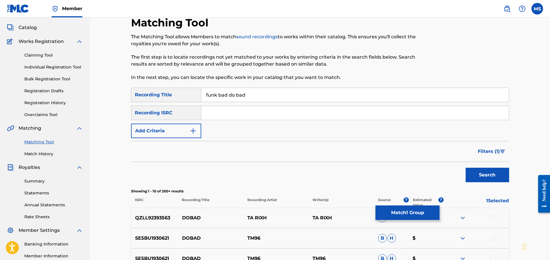
type input "funk bad do bad"
click at [466, 168] on button "Search" at bounding box center [487, 175] width 43 height 14
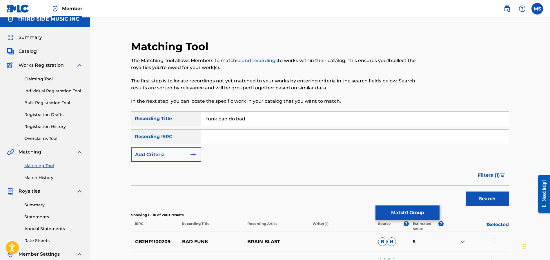
scroll to position [0, 0]
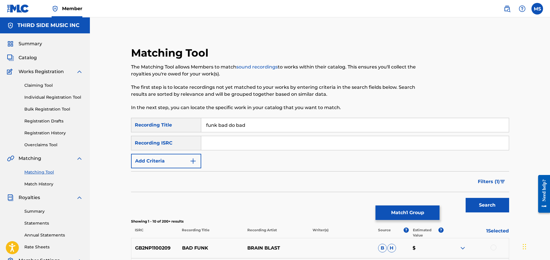
click at [217, 141] on input "Search Form" at bounding box center [355, 143] width 308 height 14
paste input "BK-VYY-25-00823"
type input "BK-VYY-25-00823"
drag, startPoint x: 253, startPoint y: 127, endPoint x: 188, endPoint y: 122, distance: 64.5
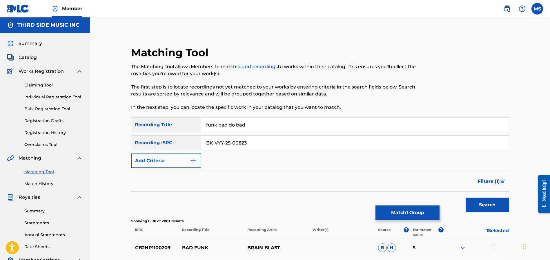
click at [188, 122] on div "SearchWithCriteria795423aa-7eaa-49eb-a67e-c469742c4df9 Recording Title funk bad…" at bounding box center [320, 124] width 378 height 14
click at [466, 197] on button "Search" at bounding box center [487, 204] width 43 height 14
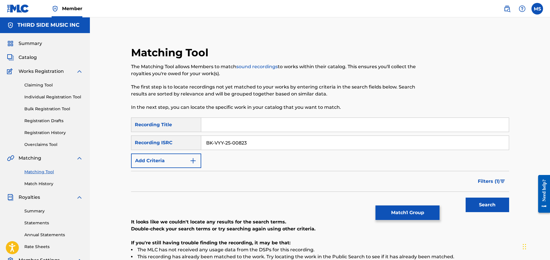
drag, startPoint x: 214, startPoint y: 140, endPoint x: 220, endPoint y: 141, distance: 5.8
click at [214, 140] on input "BK-VYY-25-00823" at bounding box center [355, 143] width 308 height 14
type input "BKVYY2500823"
click at [477, 203] on button "Search" at bounding box center [487, 204] width 43 height 14
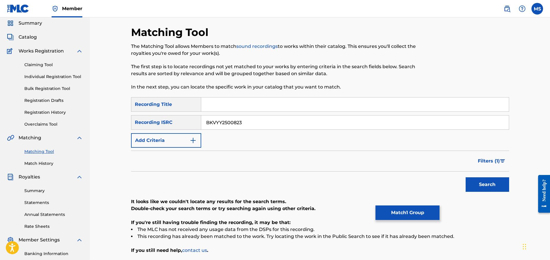
scroll to position [21, 0]
click at [42, 112] on link "Registration History" at bounding box center [53, 112] width 59 height 6
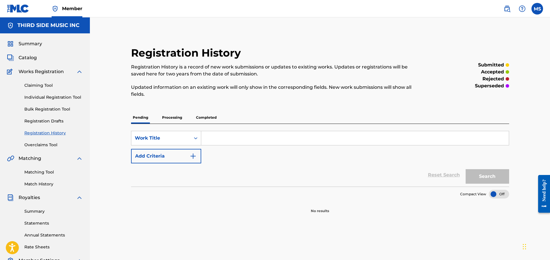
click at [174, 117] on p "Processing" at bounding box center [171, 117] width 23 height 12
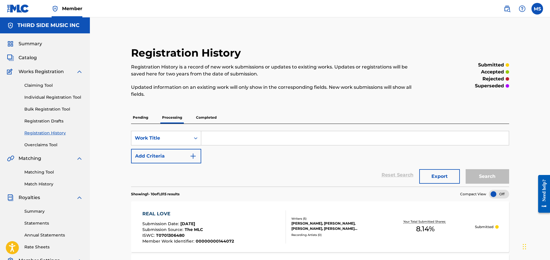
click at [202, 117] on p "Completed" at bounding box center [206, 117] width 24 height 12
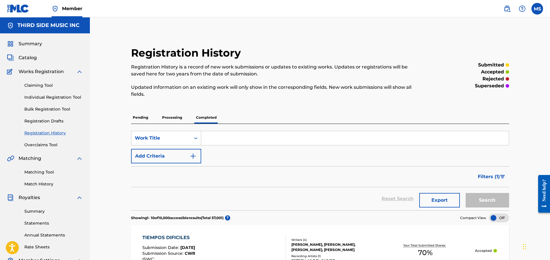
click at [169, 117] on p "Processing" at bounding box center [171, 117] width 23 height 12
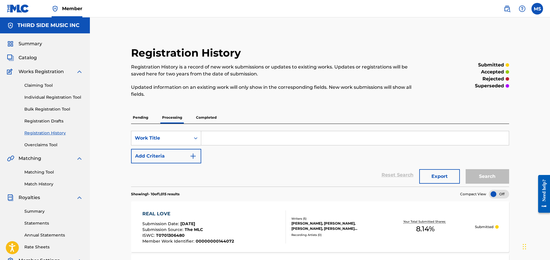
click at [140, 117] on p "Pending" at bounding box center [140, 117] width 19 height 12
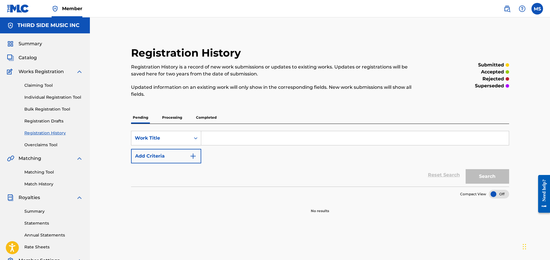
click at [506, 8] on img at bounding box center [507, 8] width 7 height 7
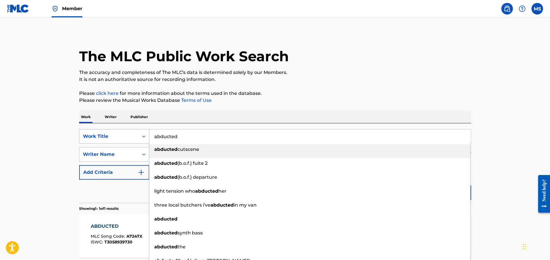
drag, startPoint x: 170, startPoint y: 140, endPoint x: 138, endPoint y: 136, distance: 32.5
click at [138, 136] on div "SearchWithCriteriad1b797b6-780c-41b3-8154-56046b8bb1bc Work Title abducted abdu…" at bounding box center [275, 136] width 392 height 14
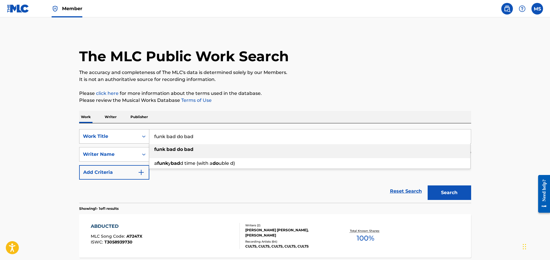
type input "funk bad do bad"
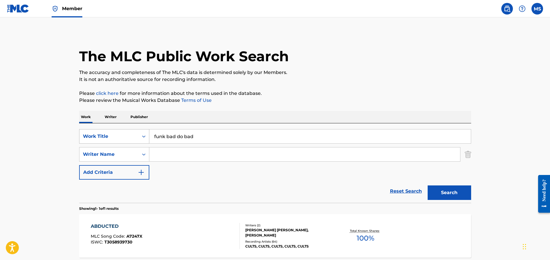
click at [428, 185] on button "Search" at bounding box center [449, 192] width 43 height 14
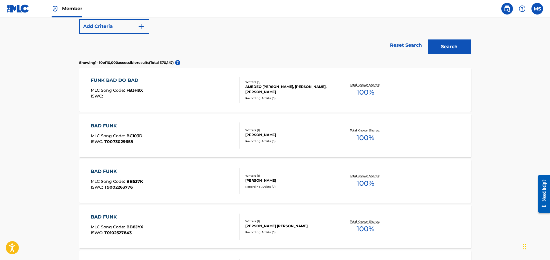
scroll to position [148, 0]
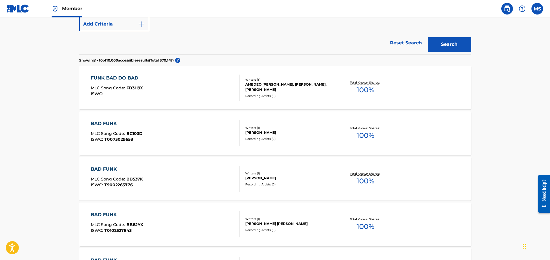
click at [126, 79] on div "FUNK BAD DO BAD" at bounding box center [117, 78] width 52 height 7
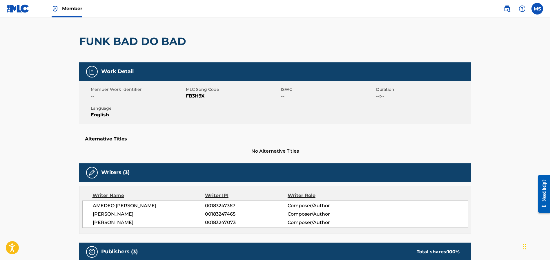
scroll to position [31, 0]
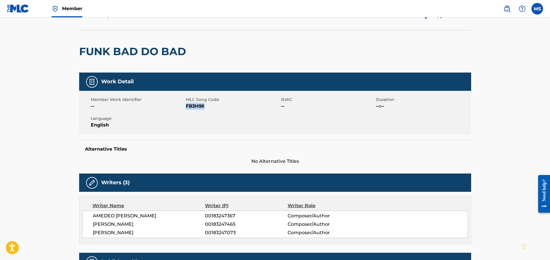
drag, startPoint x: 206, startPoint y: 106, endPoint x: 191, endPoint y: 106, distance: 14.5
click at [186, 106] on span "FB3H9X" at bounding box center [233, 106] width 94 height 7
copy span "FB3H9X"
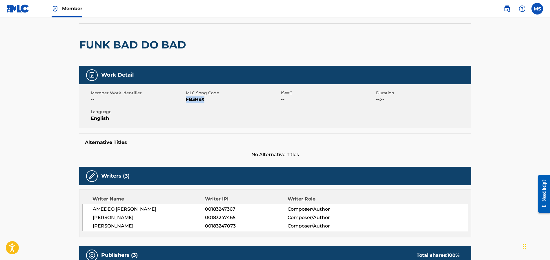
scroll to position [0, 0]
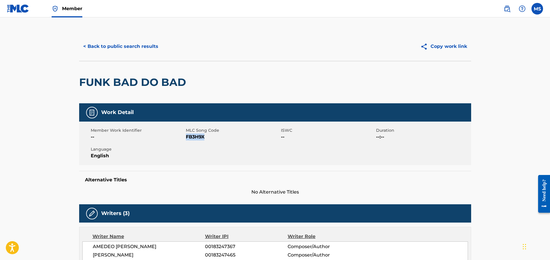
click at [118, 46] on button "< Back to public search results" at bounding box center [120, 46] width 83 height 14
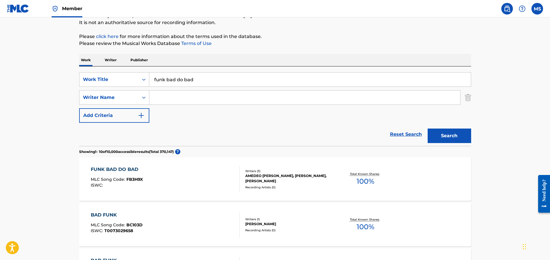
scroll to position [53, 0]
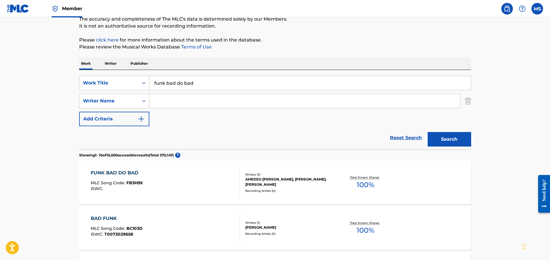
drag, startPoint x: 183, startPoint y: 84, endPoint x: 233, endPoint y: 83, distance: 50.2
click at [232, 83] on input "funk bad do bad" at bounding box center [310, 83] width 322 height 14
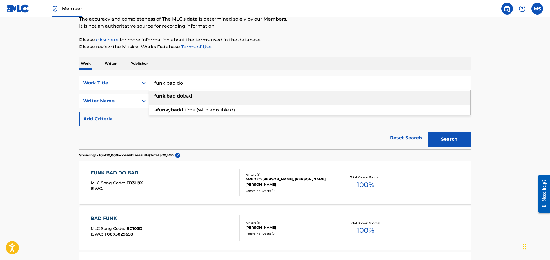
type input "funk bad do"
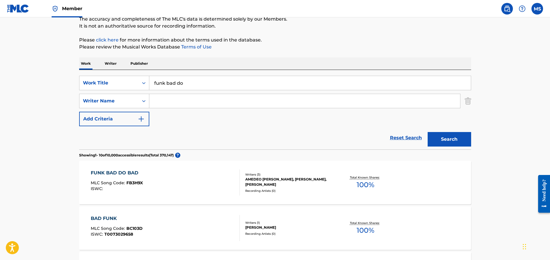
click at [442, 138] on button "Search" at bounding box center [449, 139] width 43 height 14
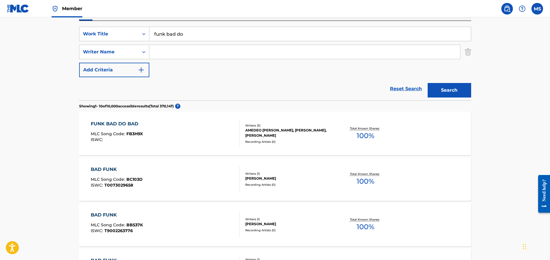
scroll to position [103, 0]
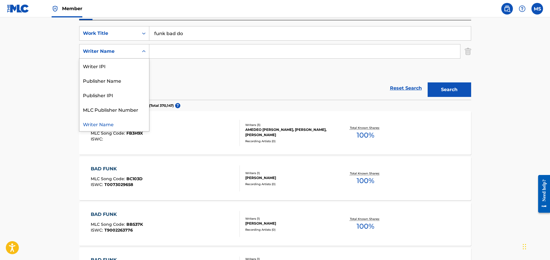
click at [132, 50] on div "Writer Name" at bounding box center [109, 51] width 52 height 7
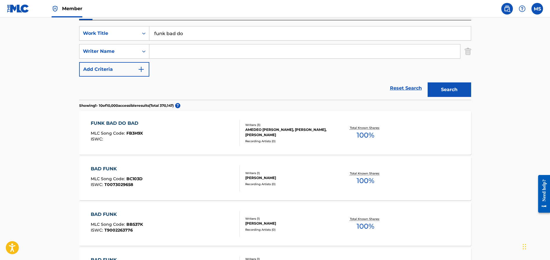
click at [181, 78] on div "Reset Search Search" at bounding box center [275, 88] width 392 height 23
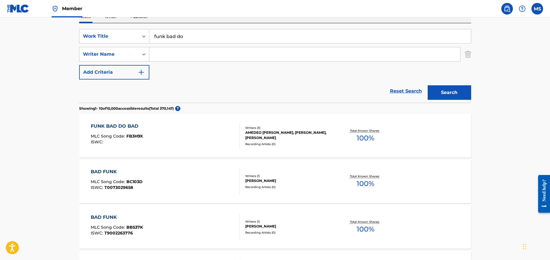
scroll to position [99, 0]
click at [123, 126] on div "FUNK BAD DO BAD" at bounding box center [117, 126] width 52 height 7
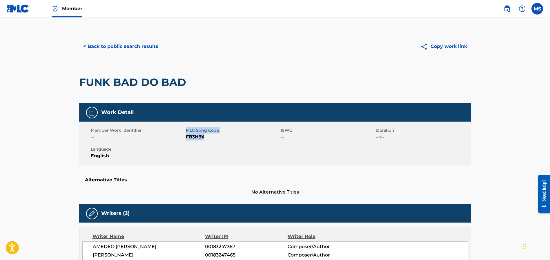
drag, startPoint x: 206, startPoint y: 139, endPoint x: 185, endPoint y: 138, distance: 20.6
click at [185, 138] on div "Member Work Identifier -- MLC Song Code FB3H9X ISWC -- Duration --:-- Language …" at bounding box center [275, 142] width 392 height 43
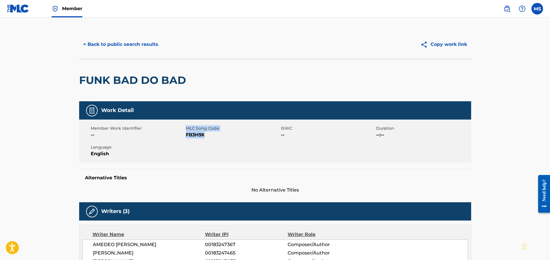
click at [190, 138] on span "FB3H9X" at bounding box center [233, 134] width 94 height 7
drag, startPoint x: 206, startPoint y: 136, endPoint x: 186, endPoint y: 137, distance: 19.4
click at [186, 137] on span "FB3H9X" at bounding box center [233, 134] width 94 height 7
copy span "FB3H9X"
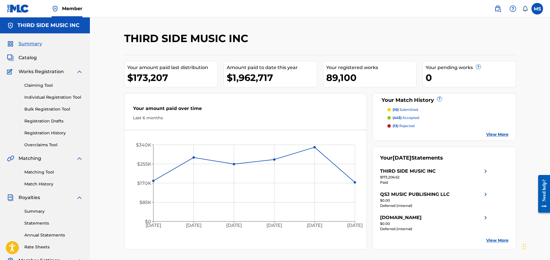
scroll to position [1, 0]
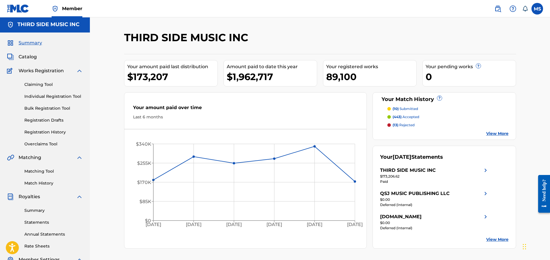
click at [39, 184] on link "Match History" at bounding box center [53, 183] width 59 height 6
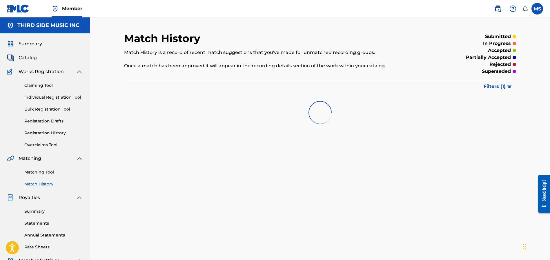
click at [46, 172] on link "Matching Tool" at bounding box center [53, 172] width 59 height 6
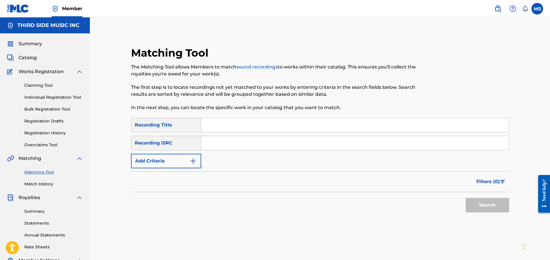
click at [42, 183] on link "Match History" at bounding box center [53, 184] width 59 height 6
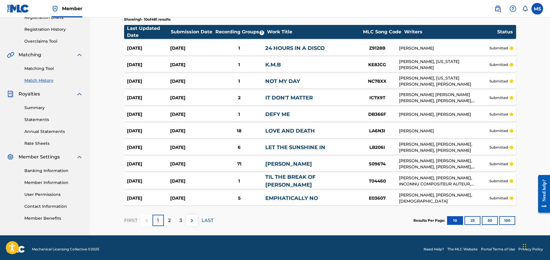
scroll to position [106, 0]
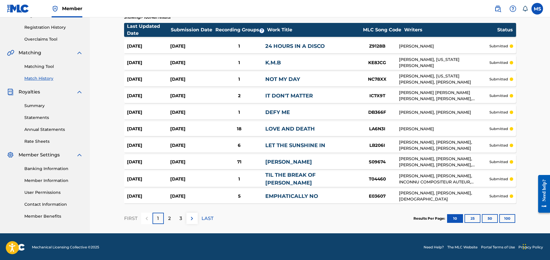
click at [473, 215] on button "25" at bounding box center [472, 218] width 16 height 9
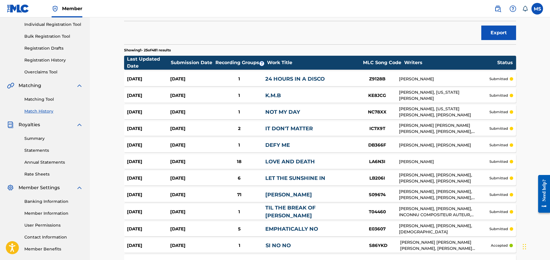
scroll to position [0, 0]
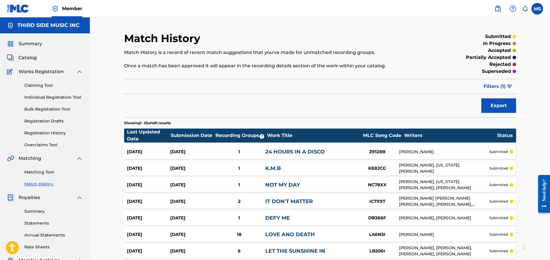
click at [38, 171] on link "Matching Tool" at bounding box center [53, 172] width 59 height 6
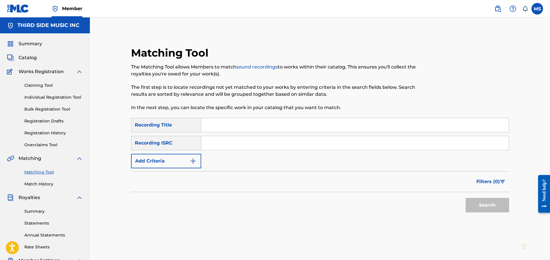
click at [213, 145] on input "Search Form" at bounding box center [355, 143] width 308 height 14
paste input "BK-VYY-25-00824"
drag, startPoint x: 234, startPoint y: 142, endPoint x: 241, endPoint y: 143, distance: 7.6
click at [234, 142] on input "BK-VYY-25-00824" at bounding box center [355, 143] width 308 height 14
type input "BKVYY2500824"
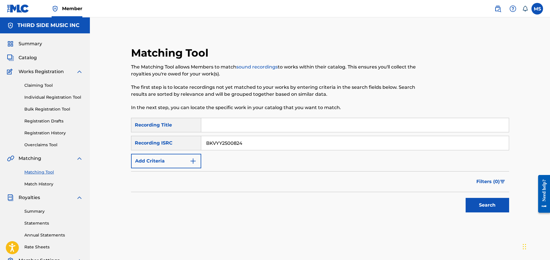
click at [466, 198] on button "Search" at bounding box center [487, 205] width 43 height 14
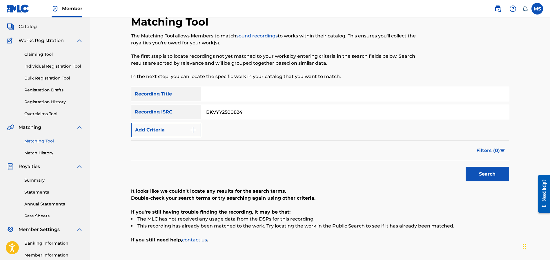
scroll to position [31, 0]
click at [184, 129] on button "Add Criteria" at bounding box center [166, 130] width 70 height 14
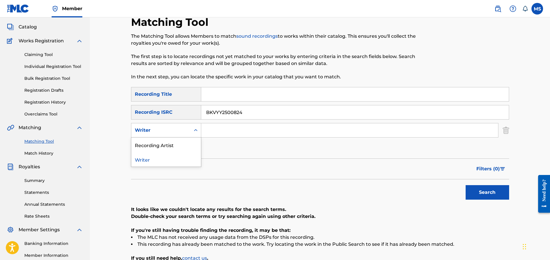
click at [193, 133] on div "Search Form" at bounding box center [195, 130] width 10 height 10
click at [183, 144] on div "Recording Artist" at bounding box center [166, 144] width 70 height 14
click at [217, 131] on input "Search Form" at bounding box center [349, 130] width 297 height 14
paste input "DJ VTTT77, DJ VYZ, VORTEX"
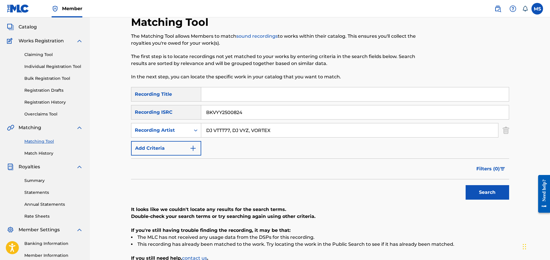
type input "DJ VTTT77, DJ VYZ, VORTEX"
drag, startPoint x: 221, startPoint y: 113, endPoint x: 192, endPoint y: 112, distance: 29.0
click at [192, 112] on div "SearchWithCriteria90f5a812-d989-4bc6-a132-e35b4b6fc9c5 Recording ISRC BKVYY2500…" at bounding box center [320, 112] width 378 height 14
click at [486, 192] on button "Search" at bounding box center [487, 192] width 43 height 14
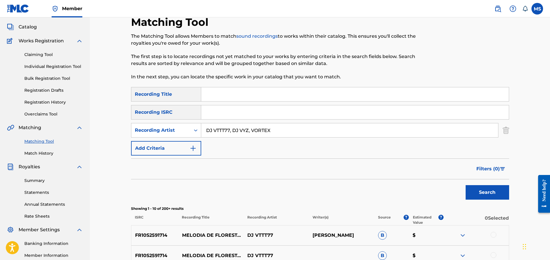
scroll to position [34, 0]
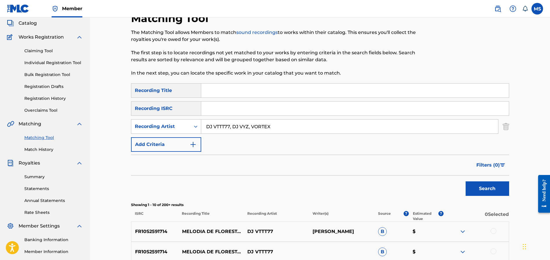
drag, startPoint x: 230, startPoint y: 128, endPoint x: 299, endPoint y: 126, distance: 68.4
click at [298, 126] on input "DJ VTTT77, DJ VYZ, VORTEX" at bounding box center [349, 126] width 297 height 14
type input "DJ VTTT77"
click at [466, 181] on button "Search" at bounding box center [487, 188] width 43 height 14
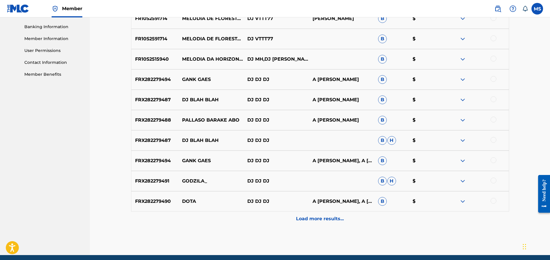
scroll to position [239, 0]
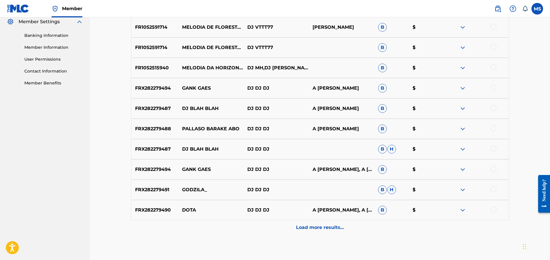
click at [321, 225] on p "Load more results..." at bounding box center [320, 227] width 48 height 7
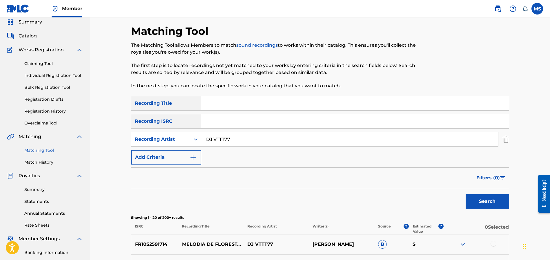
scroll to position [0, 0]
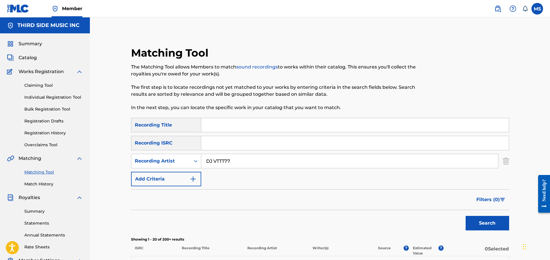
click at [218, 126] on input "Search Form" at bounding box center [355, 125] width 308 height 14
click at [466, 216] on button "Search" at bounding box center [487, 223] width 43 height 14
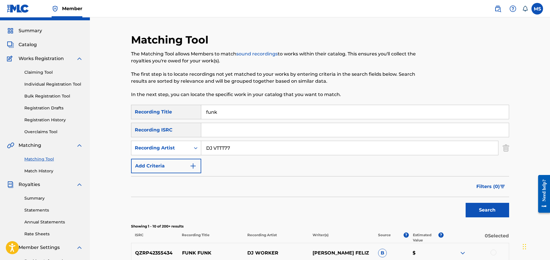
scroll to position [7, 0]
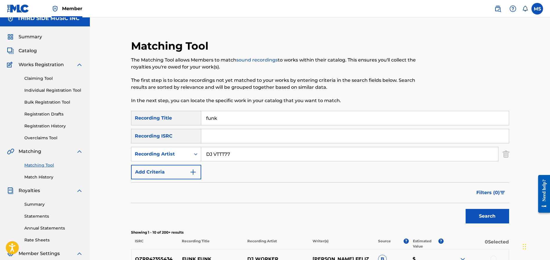
click at [245, 117] on input "funk" at bounding box center [355, 118] width 308 height 14
click at [466, 209] on button "Search" at bounding box center [487, 216] width 43 height 14
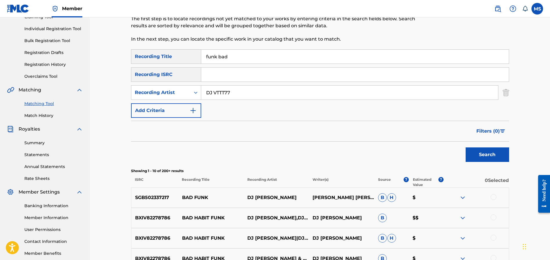
scroll to position [66, 0]
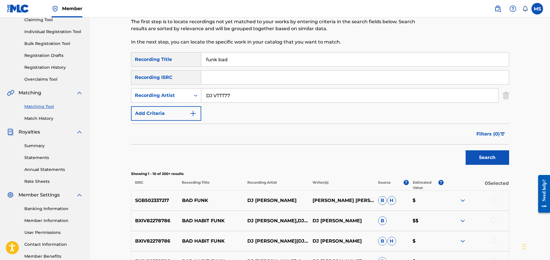
click at [238, 61] on input "funk bad" at bounding box center [355, 59] width 308 height 14
type input "funk bad do bad"
click at [466, 150] on button "Search" at bounding box center [487, 157] width 43 height 14
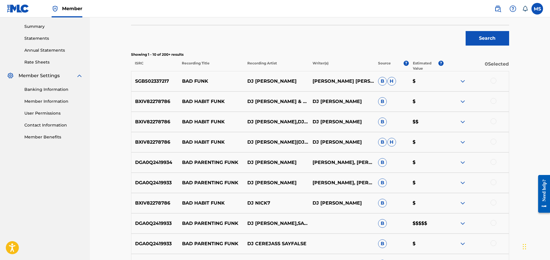
scroll to position [0, 0]
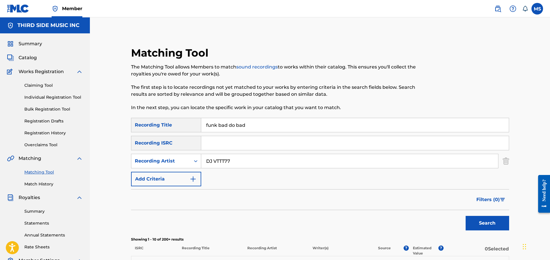
click at [29, 56] on span "Catalog" at bounding box center [28, 57] width 18 height 7
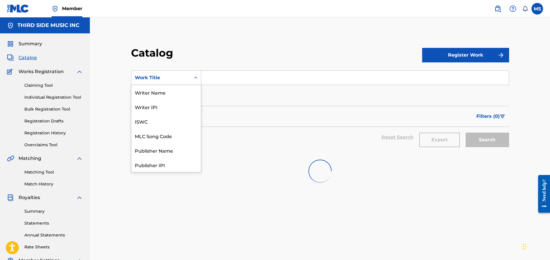
click at [195, 77] on icon "Search Form" at bounding box center [196, 78] width 6 height 6
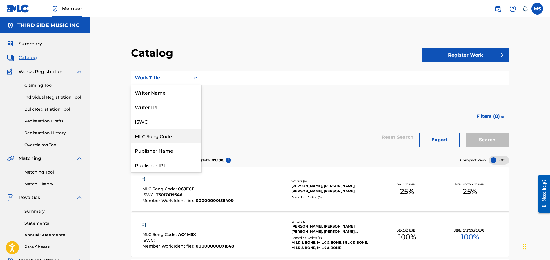
click at [168, 132] on div "MLC Song Code" at bounding box center [166, 135] width 70 height 14
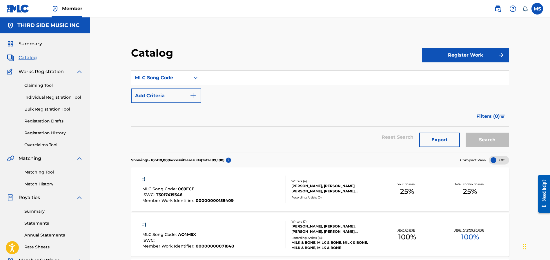
click at [219, 76] on input "Search Form" at bounding box center [355, 78] width 308 height 14
paste input "FB3H9X"
type input "FB3H9X"
click at [483, 140] on button "Search" at bounding box center [487, 139] width 43 height 14
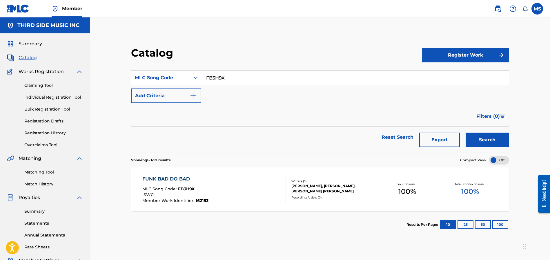
click at [164, 177] on div "FUNK BAD DO BAD" at bounding box center [175, 178] width 66 height 7
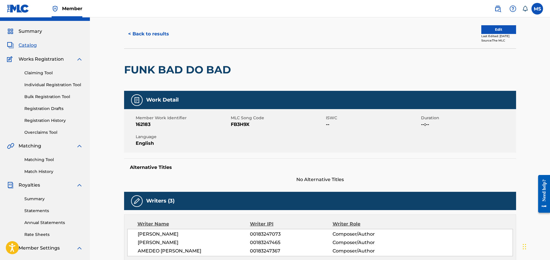
scroll to position [1, 0]
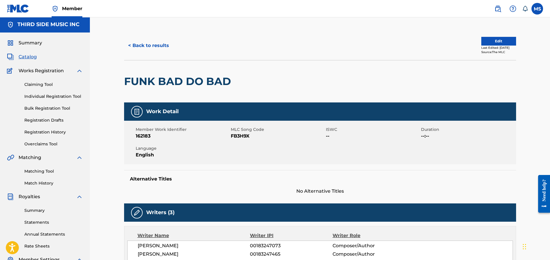
click at [493, 41] on button "Edit" at bounding box center [498, 41] width 35 height 9
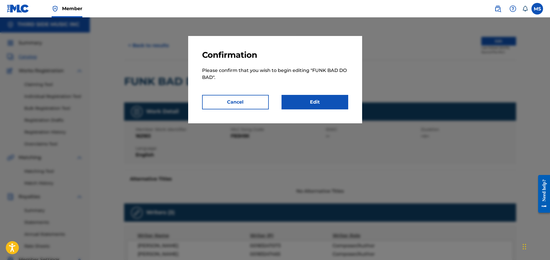
click at [302, 103] on link "Edit" at bounding box center [315, 102] width 67 height 14
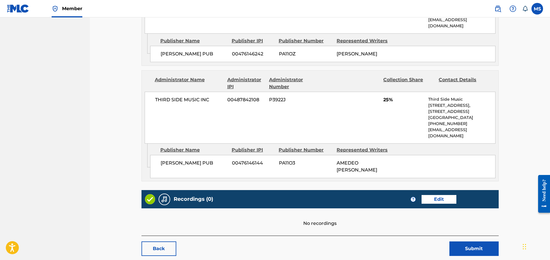
scroll to position [462, 0]
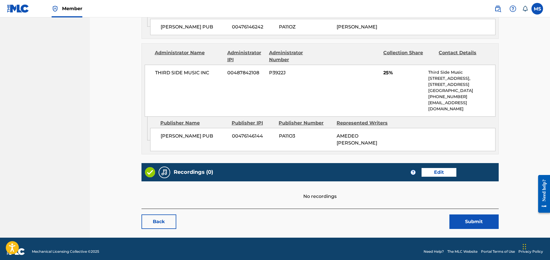
click at [440, 168] on link "Edit" at bounding box center [439, 172] width 35 height 9
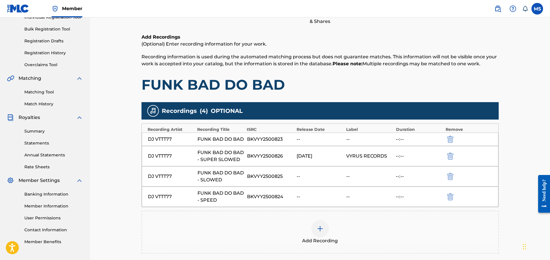
scroll to position [88, 0]
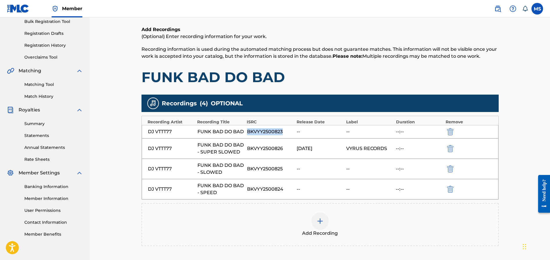
drag, startPoint x: 284, startPoint y: 132, endPoint x: 248, endPoint y: 132, distance: 36.0
click at [248, 132] on div "BKVYY2500823" at bounding box center [270, 131] width 47 height 7
copy div "BKVYY2500823"
click at [305, 163] on div "DJ VTTT77 FUNK BAD DO BAD - SLOWED BKVYY2500825 -- -- --:--" at bounding box center [320, 169] width 357 height 20
drag, startPoint x: 284, startPoint y: 150, endPoint x: 248, endPoint y: 150, distance: 35.7
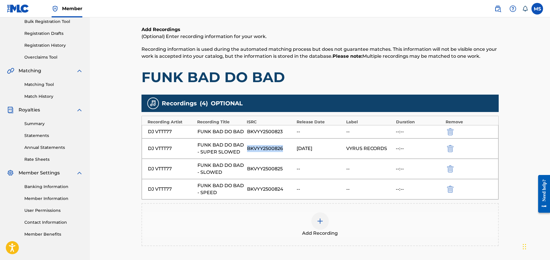
click at [248, 150] on div "BKVYY2500826" at bounding box center [270, 148] width 47 height 7
copy div "BKVYY2500826"
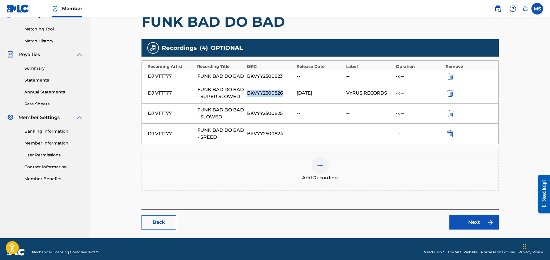
scroll to position [149, 0]
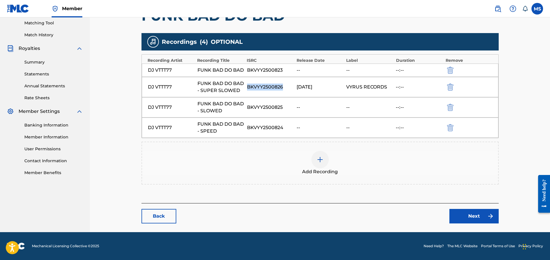
click at [471, 216] on link "Next" at bounding box center [473, 216] width 49 height 14
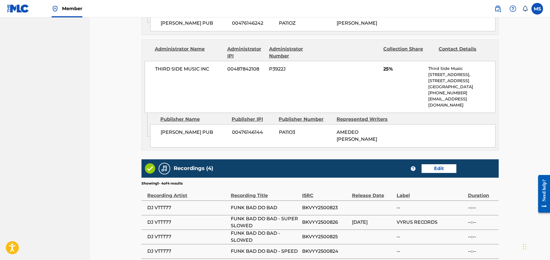
scroll to position [524, 0]
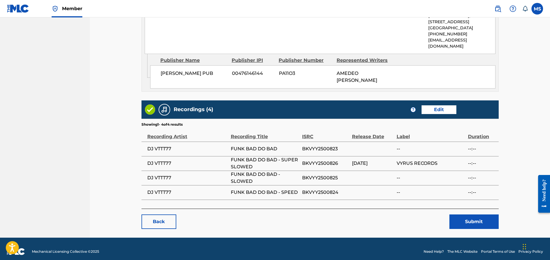
click at [474, 215] on button "Submit" at bounding box center [473, 221] width 49 height 14
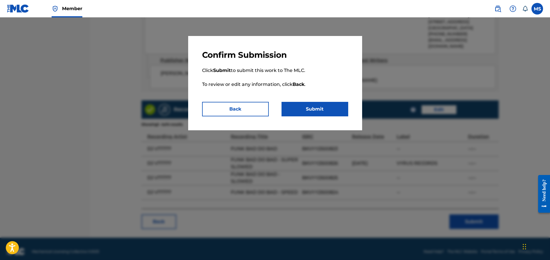
click at [317, 111] on button "Submit" at bounding box center [315, 109] width 67 height 14
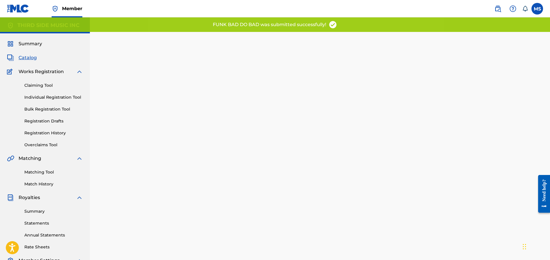
click at [44, 173] on link "Matching Tool" at bounding box center [53, 172] width 59 height 6
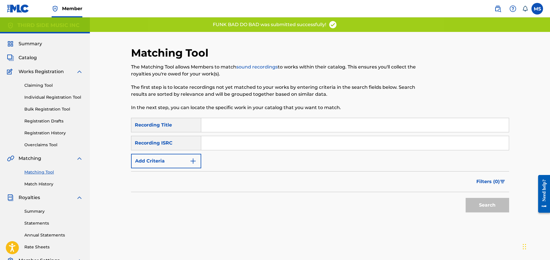
click at [215, 145] on input "Search Form" at bounding box center [355, 143] width 308 height 14
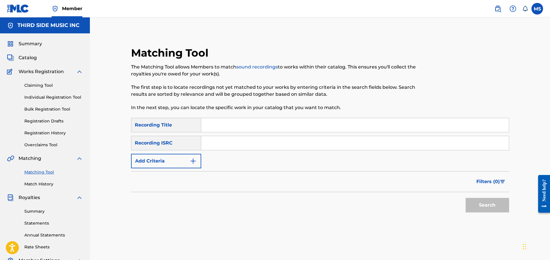
paste input "BKVYY2500826"
type input "BKVYY2500826"
click at [481, 206] on button "Search" at bounding box center [487, 205] width 43 height 14
